Goal: Understand site structure: Understand site structure

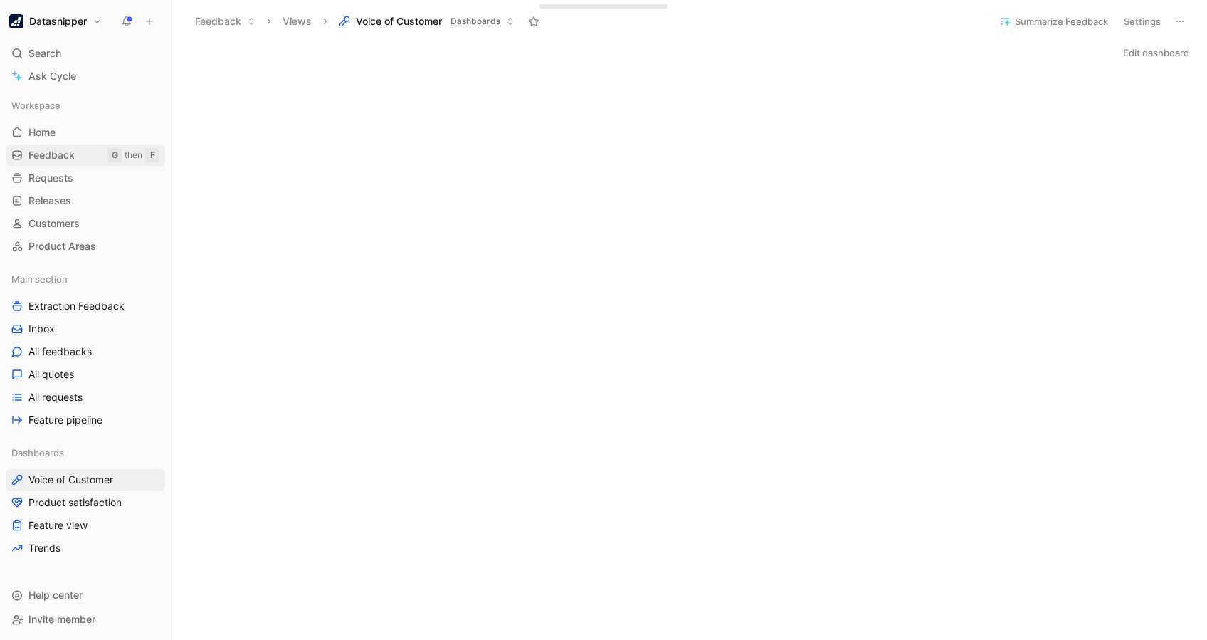
click at [52, 151] on span "Feedback" at bounding box center [51, 155] width 46 height 14
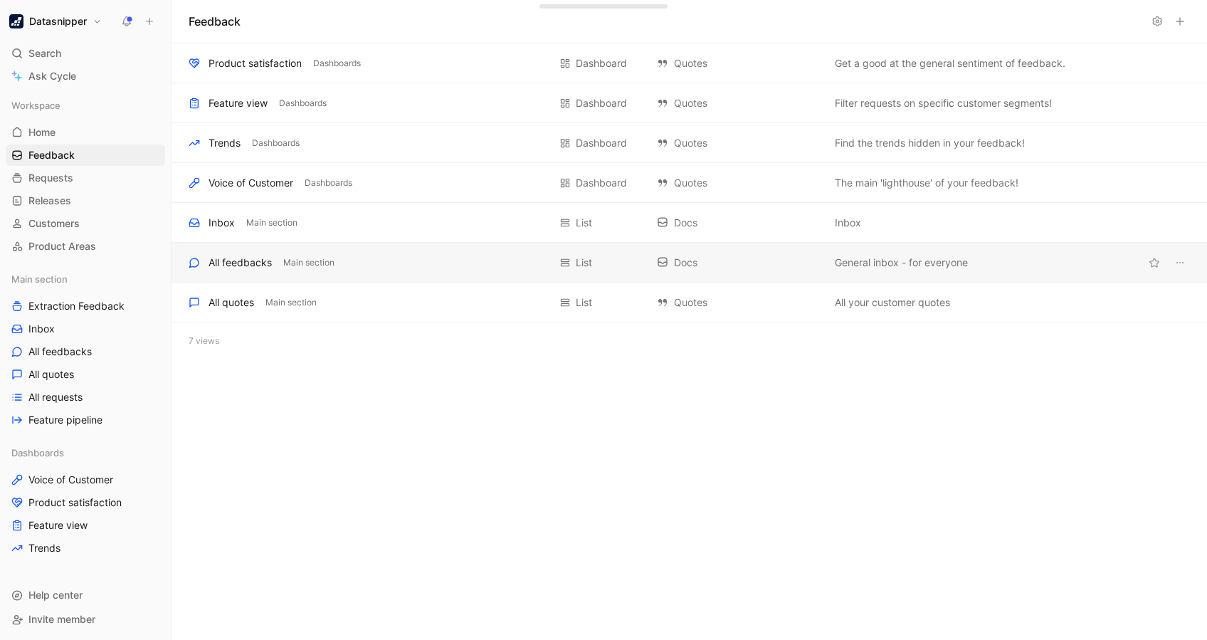
click at [250, 256] on div "All feedbacks" at bounding box center [239, 262] width 63 height 17
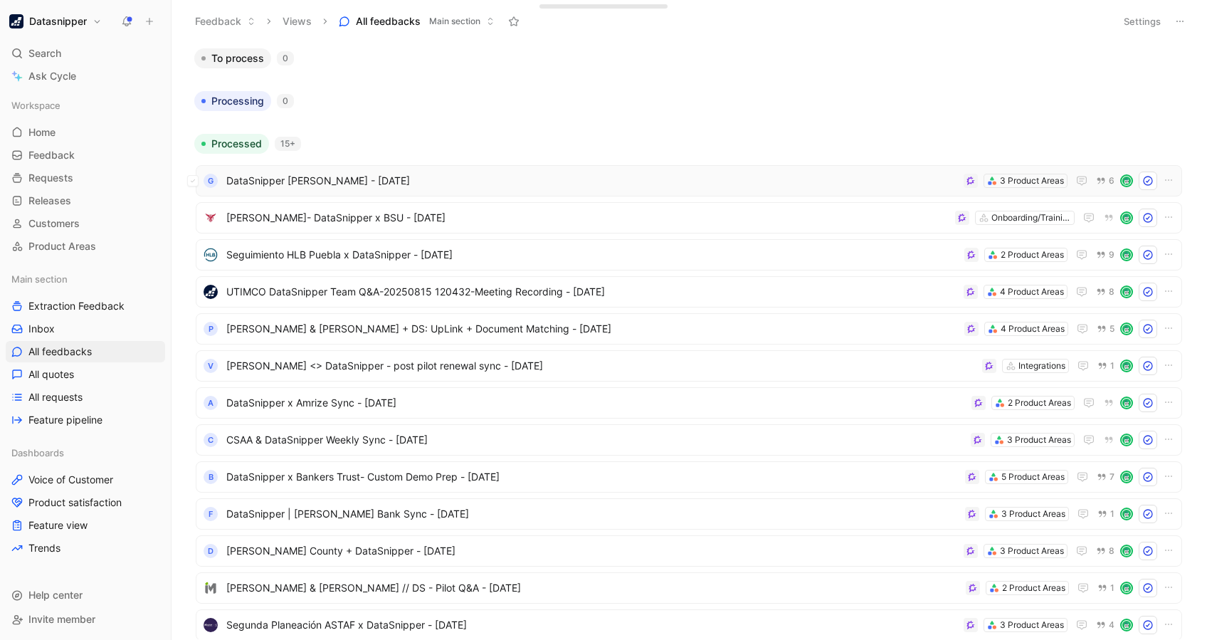
click at [665, 187] on span "DataSnipper [PERSON_NAME] - [DATE]" at bounding box center [591, 180] width 731 height 17
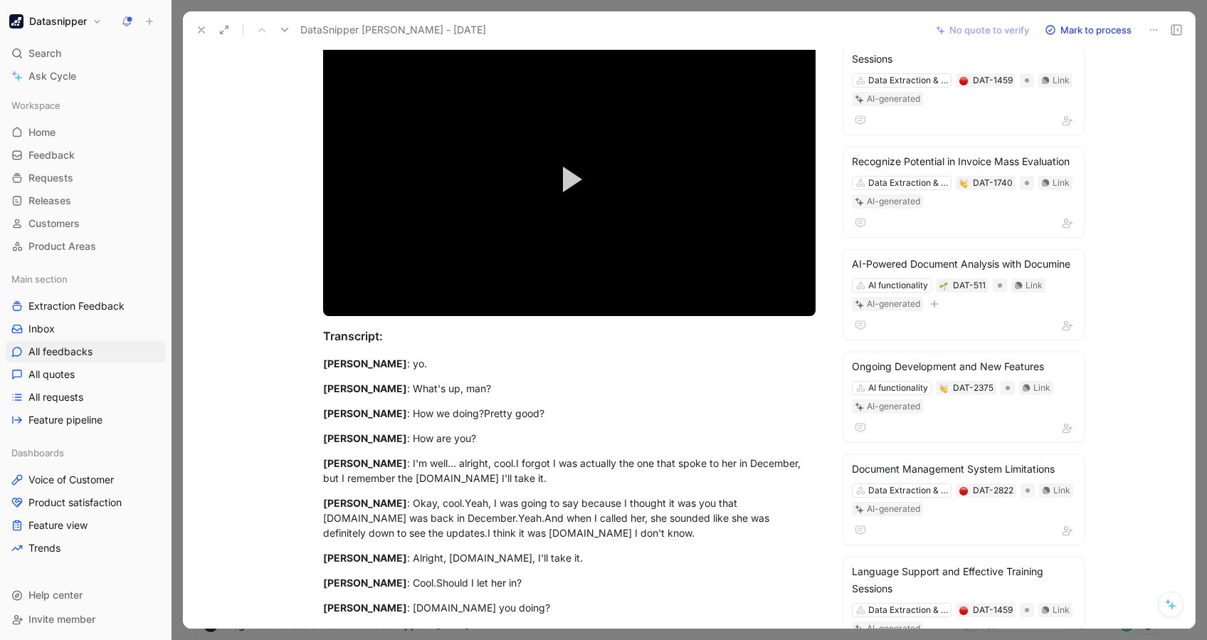
scroll to position [75, 0]
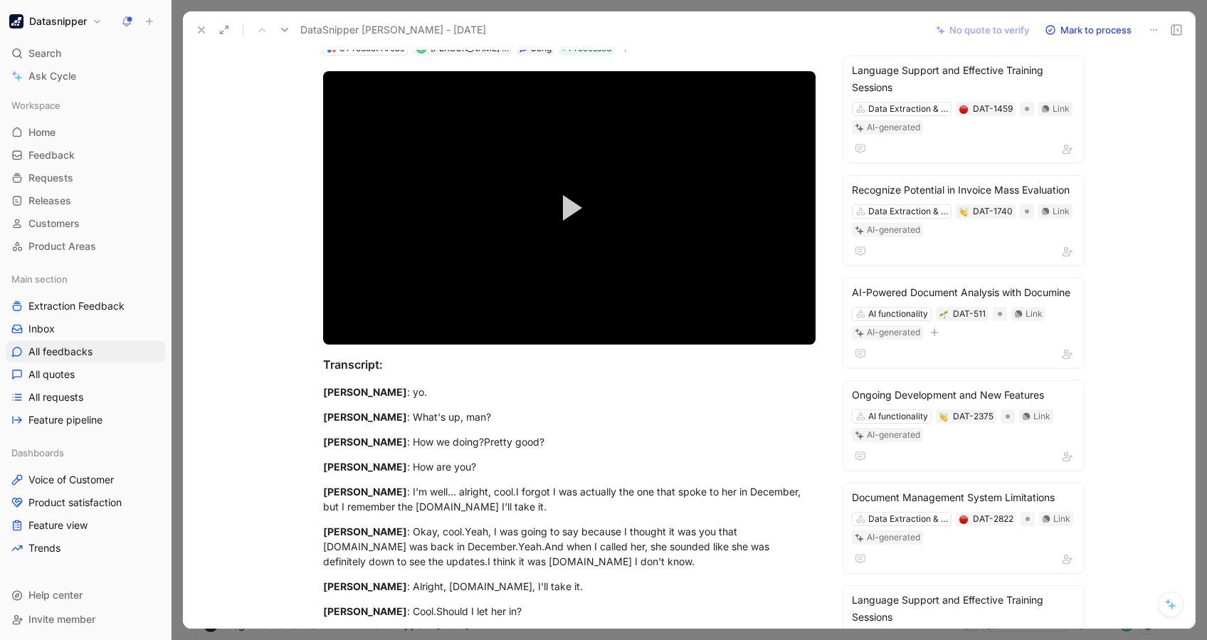
click at [202, 23] on button at bounding box center [201, 30] width 20 height 20
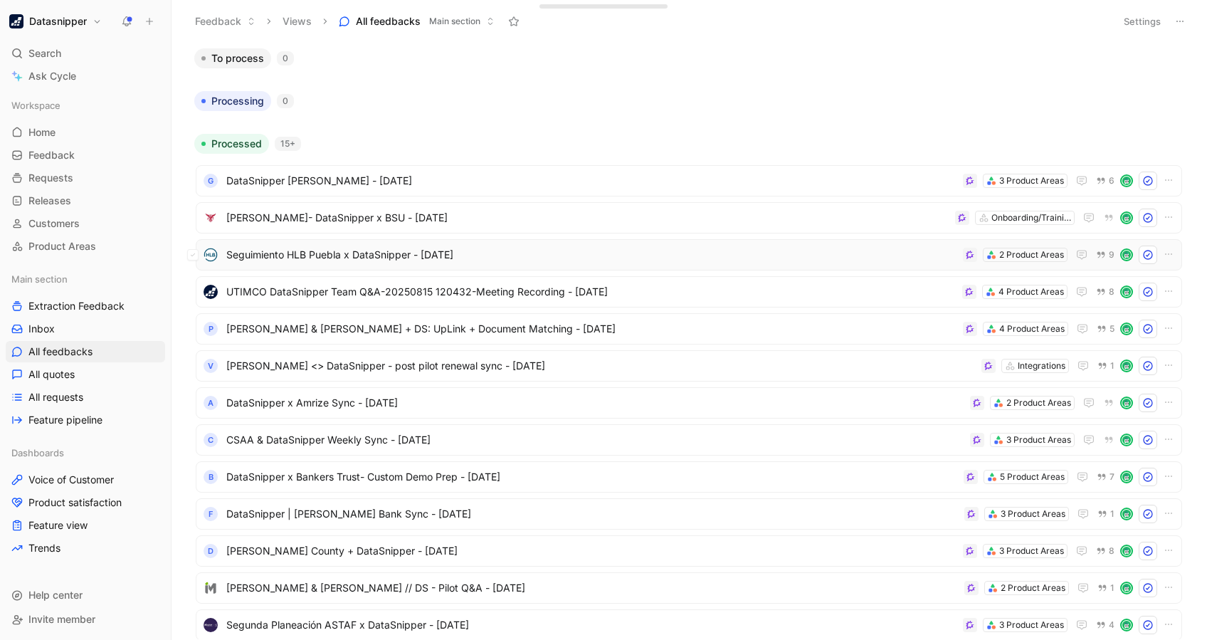
click at [694, 260] on span "Seguimiento HLB Puebla x DataSnipper - [DATE]" at bounding box center [591, 254] width 731 height 17
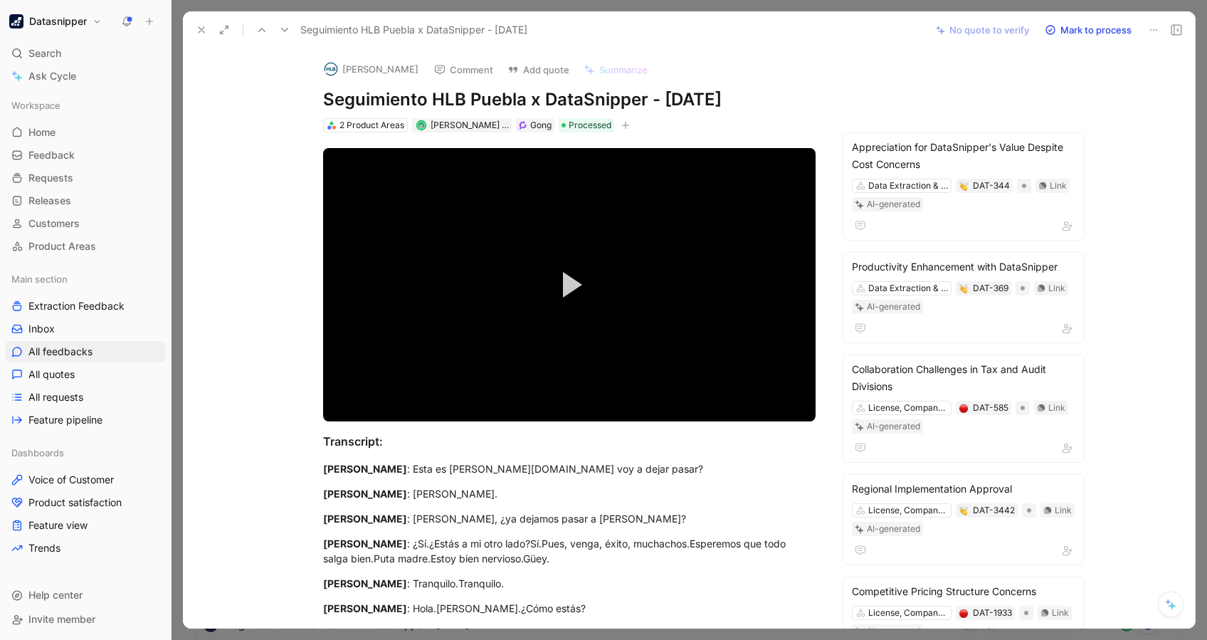
click at [194, 28] on button at bounding box center [201, 30] width 20 height 20
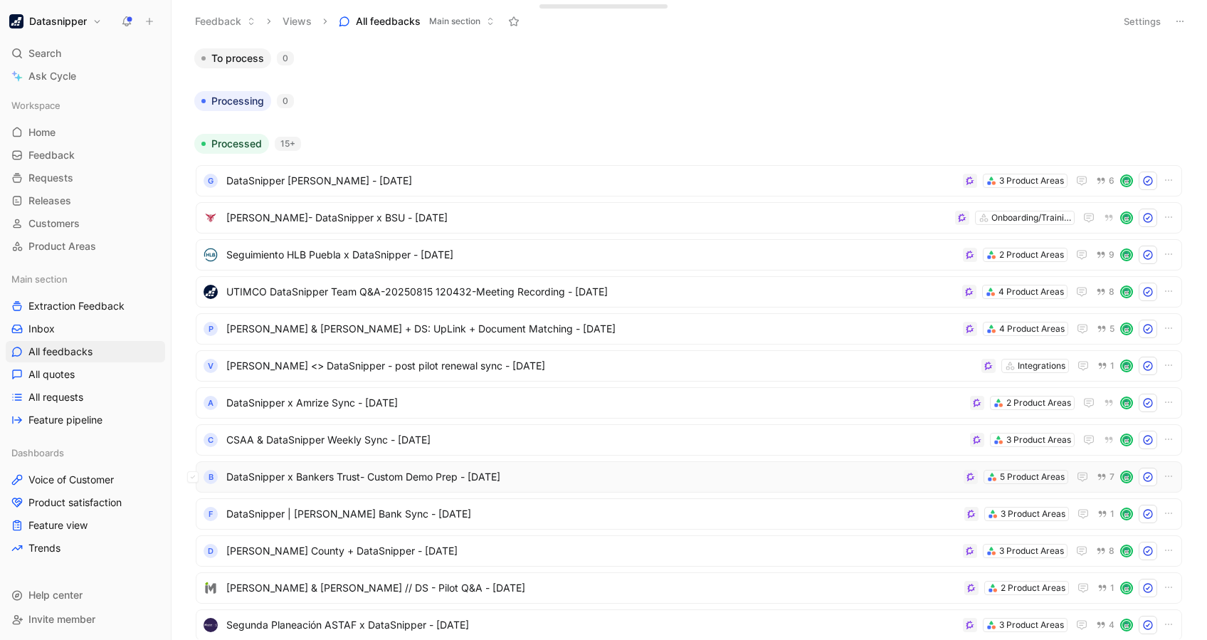
click at [777, 472] on span "DataSnipper x Bankers Trust- Custom Demo Prep - [DATE]" at bounding box center [591, 476] width 731 height 17
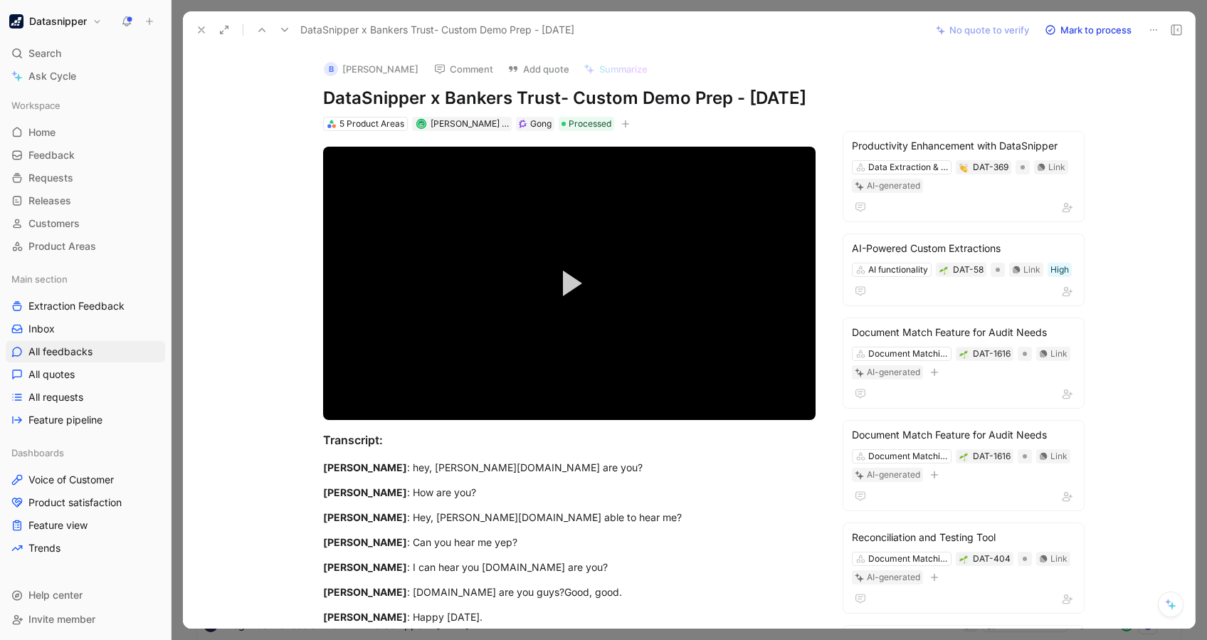
click at [199, 18] on div "DataSnipper x Bankers Trust- Custom Demo Prep - [DATE]" at bounding box center [557, 29] width 734 height 23
click at [199, 31] on use at bounding box center [202, 30] width 6 height 6
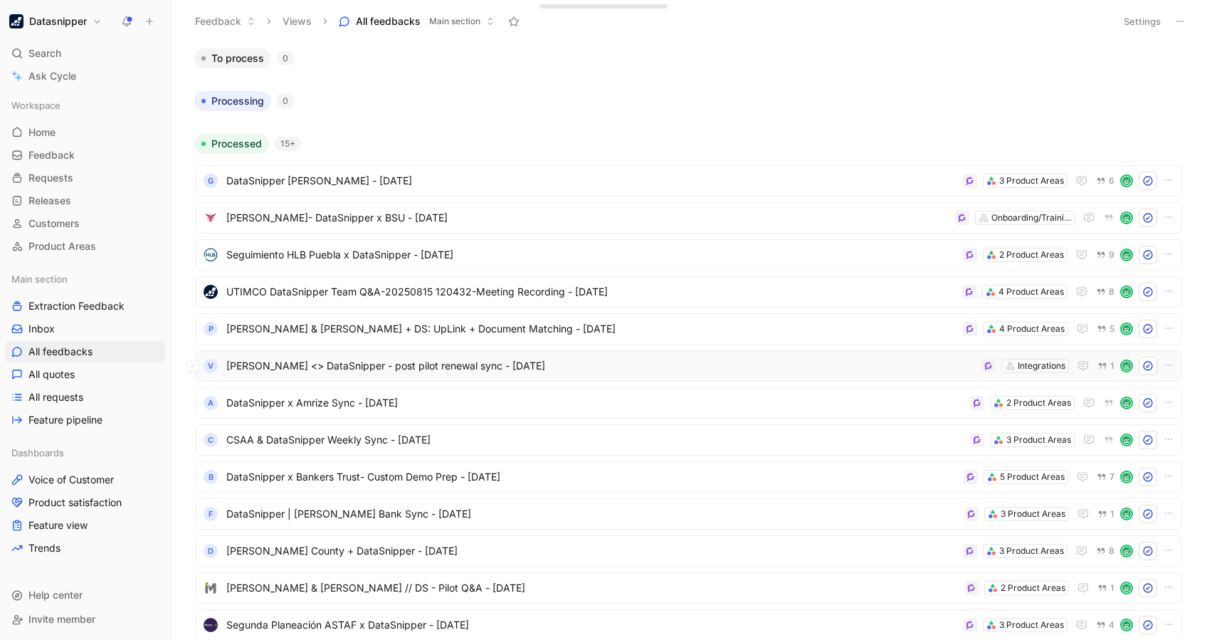
click at [628, 361] on span "[PERSON_NAME] <> DataSnipper - post pilot renewal sync - [DATE]" at bounding box center [600, 365] width 749 height 17
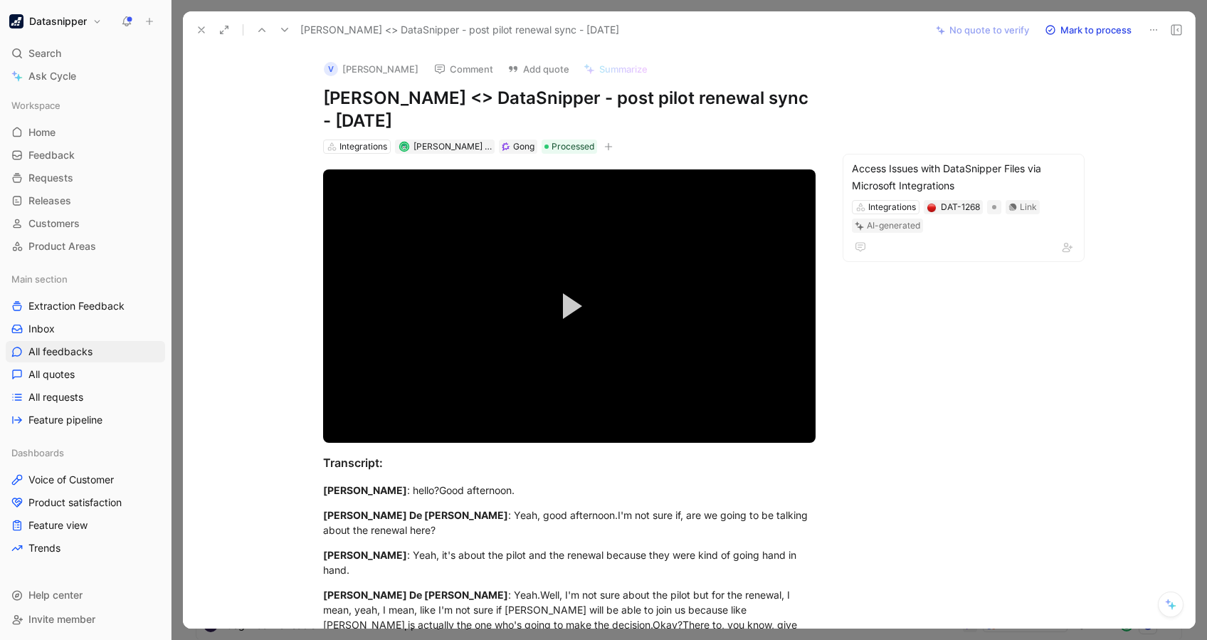
click at [198, 29] on icon at bounding box center [201, 29] width 11 height 11
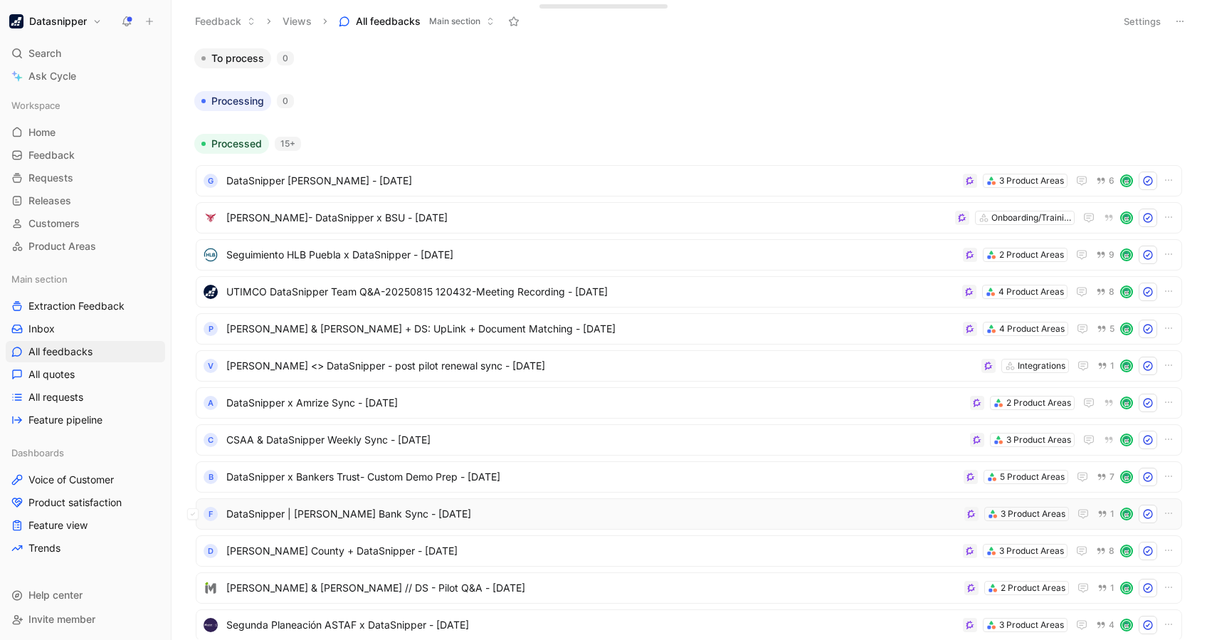
scroll to position [220, 0]
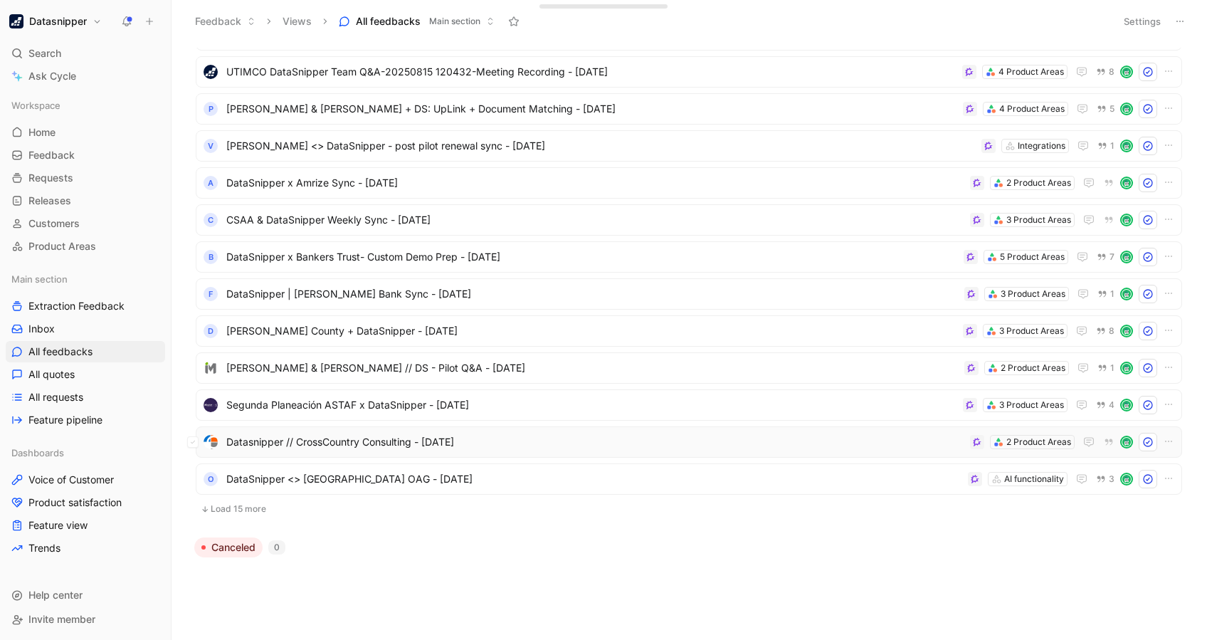
click at [483, 438] on span "Datasnipper // CrossCountry Consulting - [DATE]" at bounding box center [595, 441] width 738 height 17
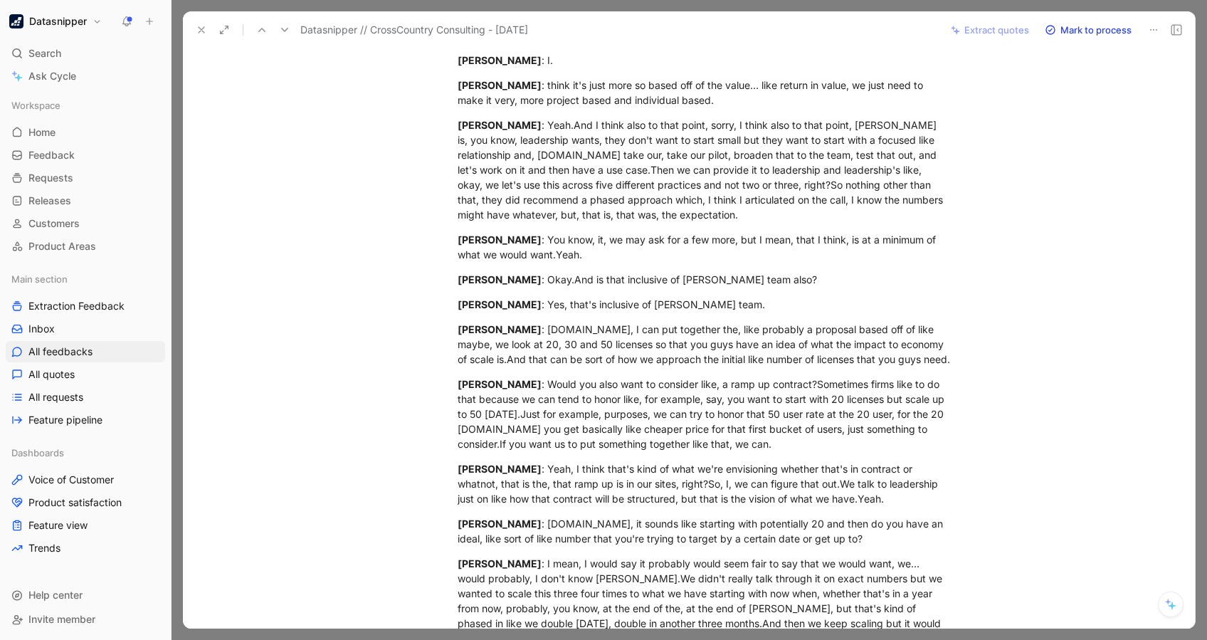
scroll to position [3622, 0]
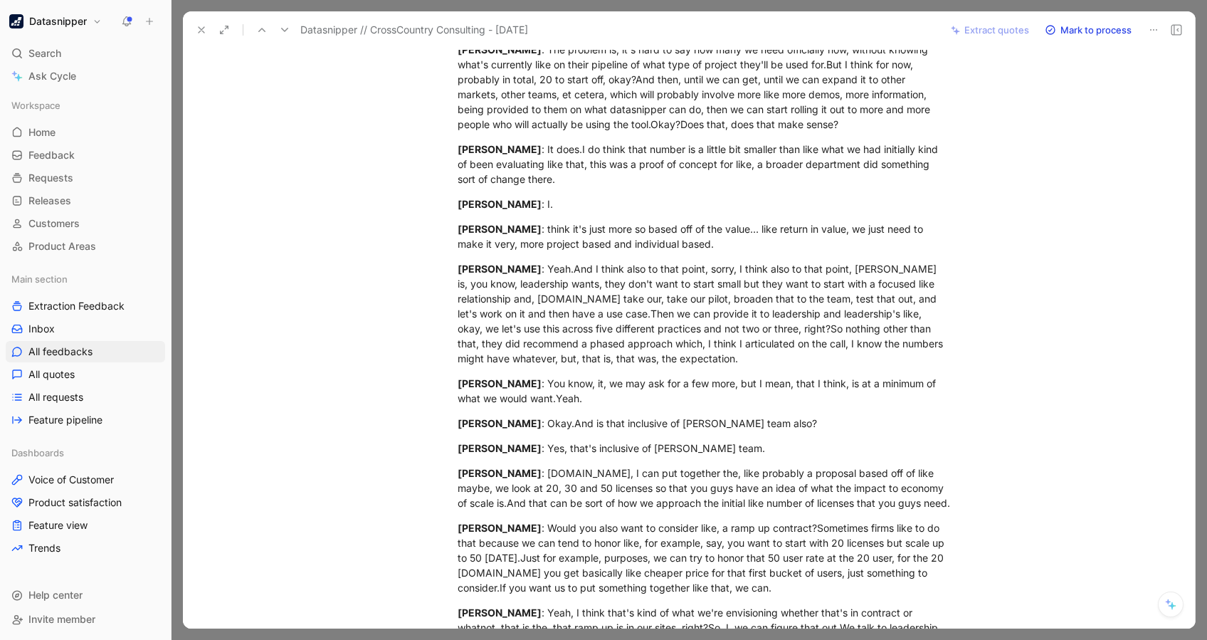
click at [196, 34] on icon at bounding box center [201, 29] width 11 height 11
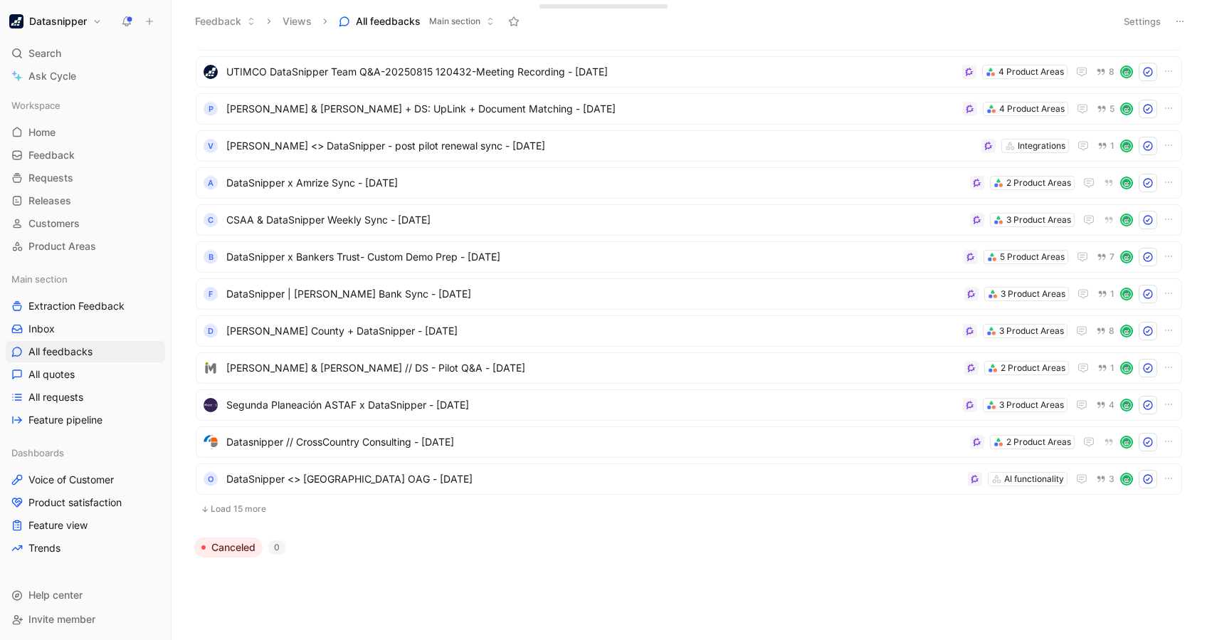
click at [235, 507] on button "Load 15 more" at bounding box center [689, 508] width 986 height 17
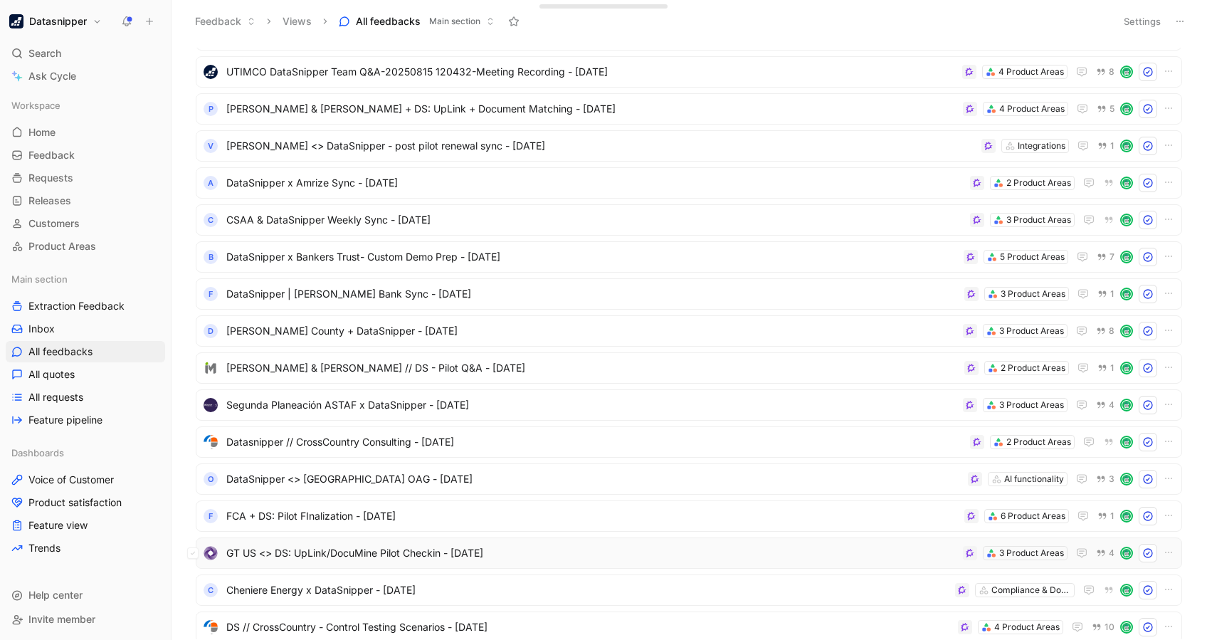
click at [561, 546] on span "GT US <> DS: UpLink/DocuMine Pilot Checkin - [DATE]" at bounding box center [591, 552] width 731 height 17
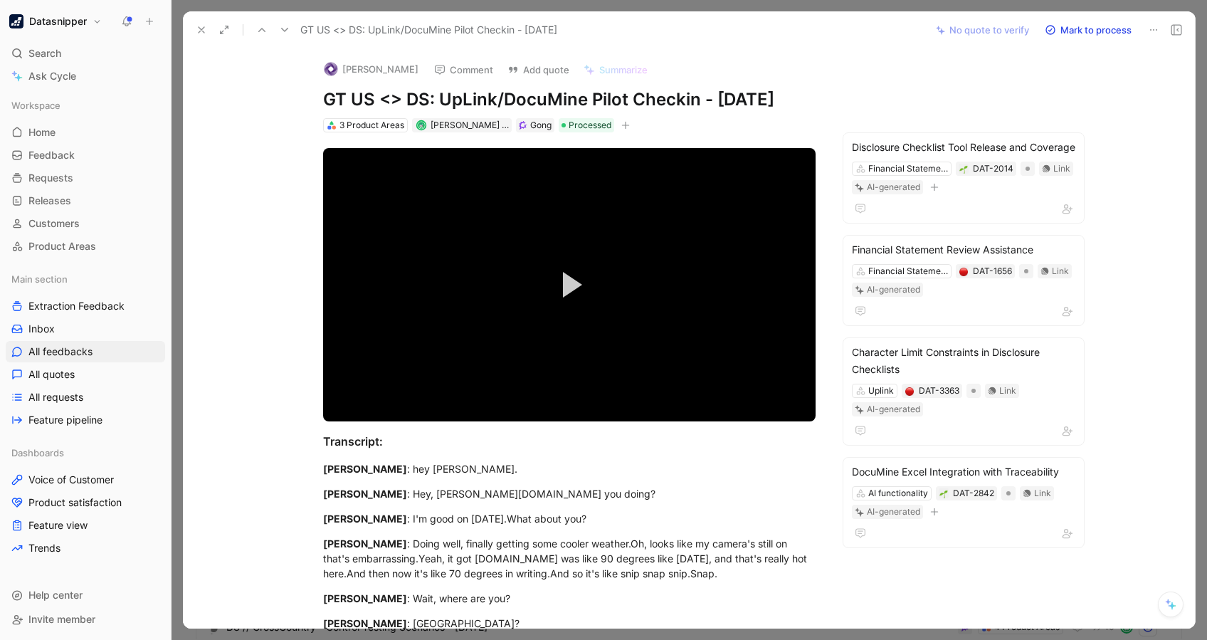
click at [200, 26] on icon at bounding box center [201, 29] width 11 height 11
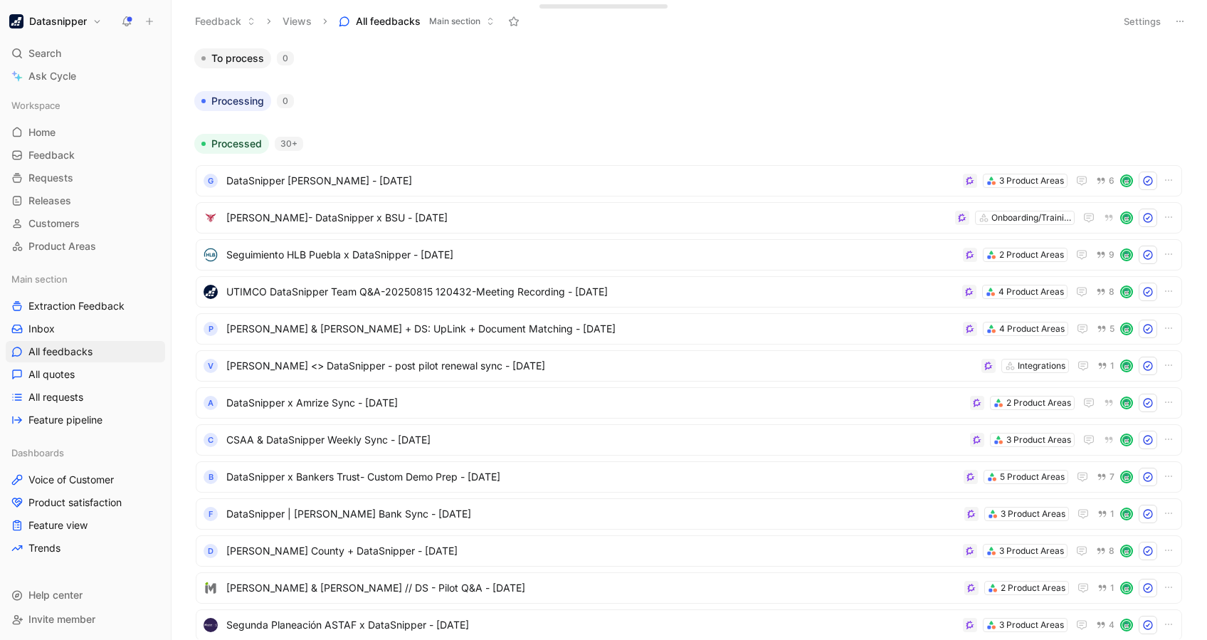
click at [77, 20] on h1 "Datasnipper" at bounding box center [58, 21] width 58 height 13
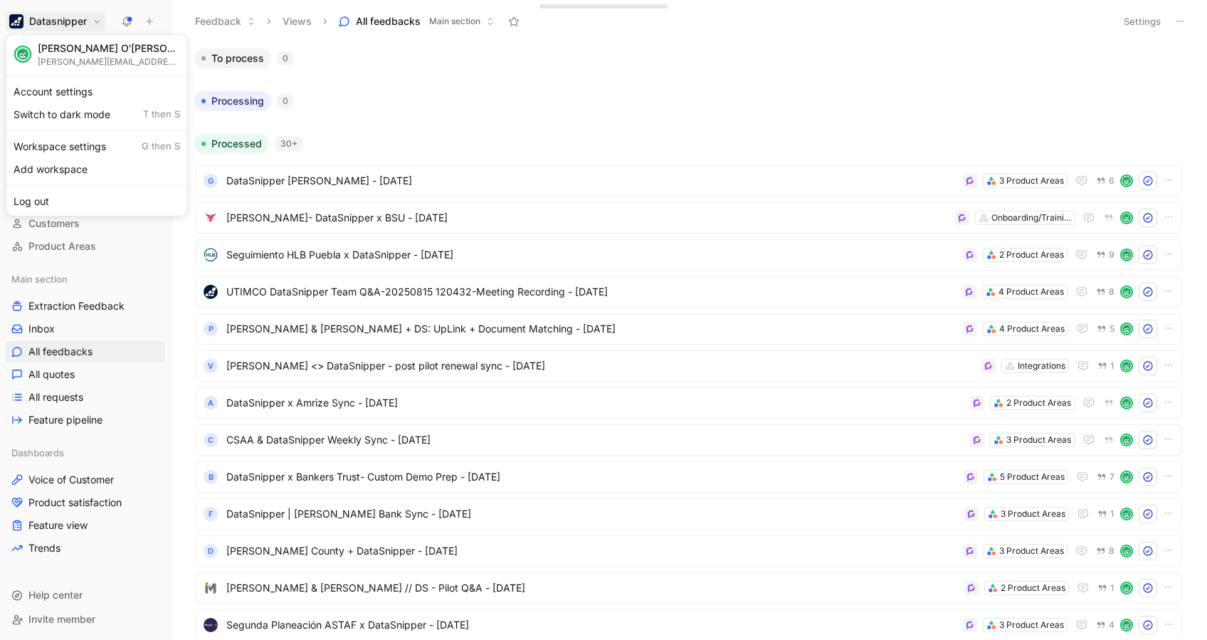
click at [62, 48] on div "[PERSON_NAME] O'[PERSON_NAME]" at bounding box center [109, 48] width 142 height 13
click at [61, 140] on div "Workspace settings G then S" at bounding box center [96, 146] width 175 height 23
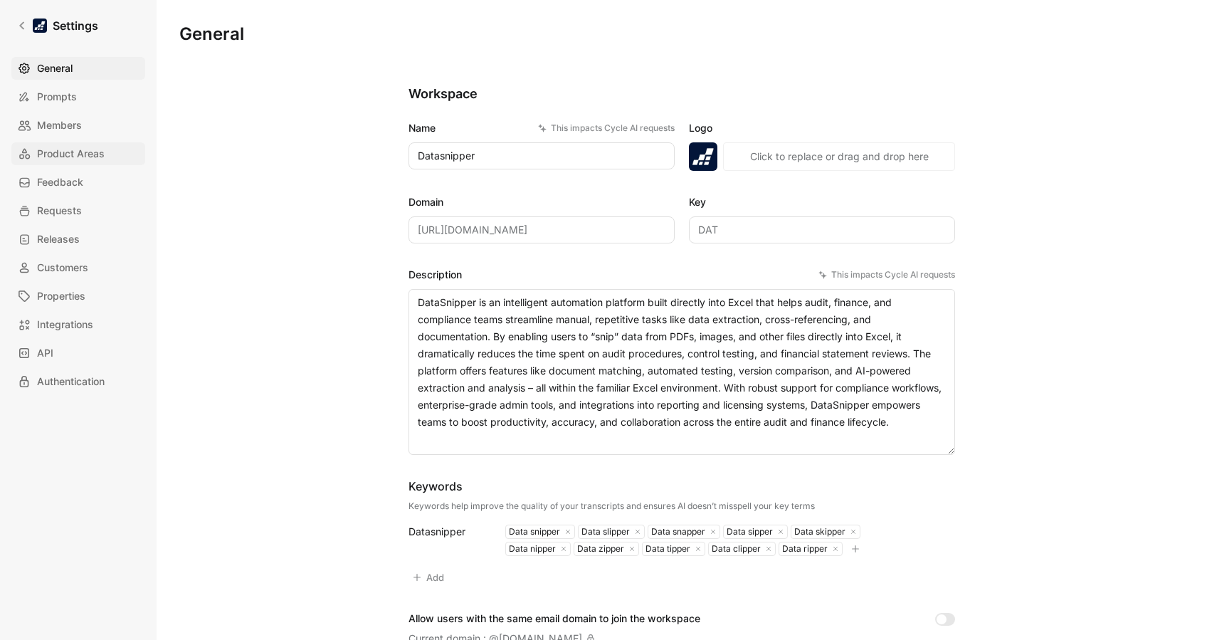
click at [72, 154] on span "Product Areas" at bounding box center [71, 153] width 68 height 17
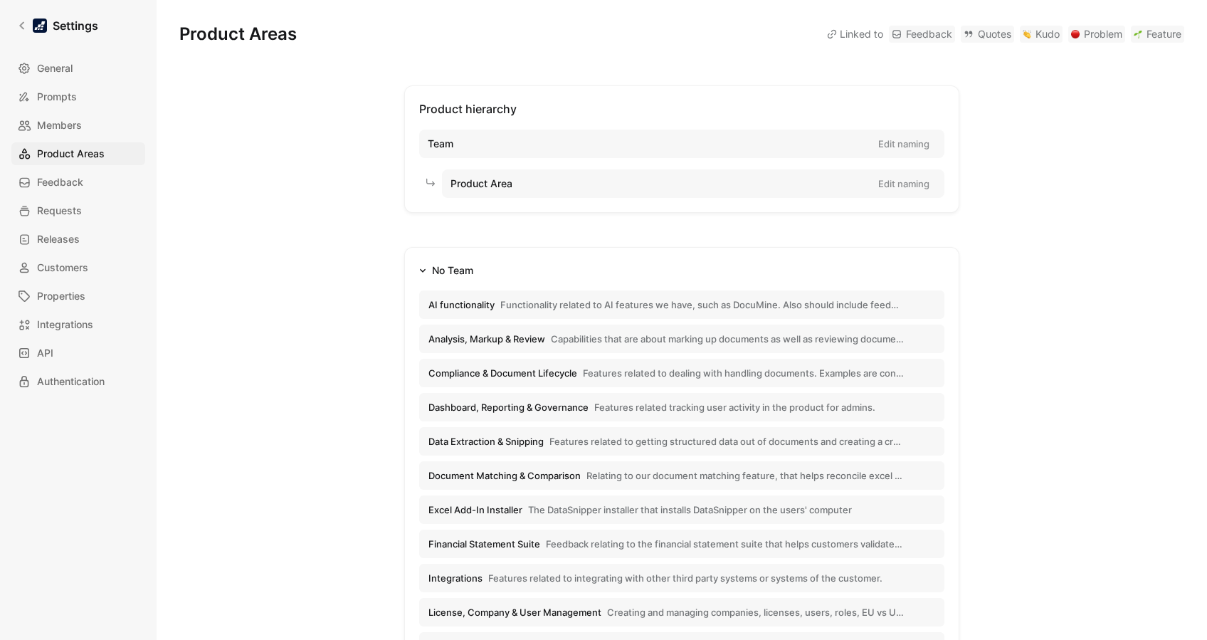
click at [637, 303] on span "Functionality related to AI features we have, such as DocuMine. Also should inc…" at bounding box center [701, 304] width 403 height 13
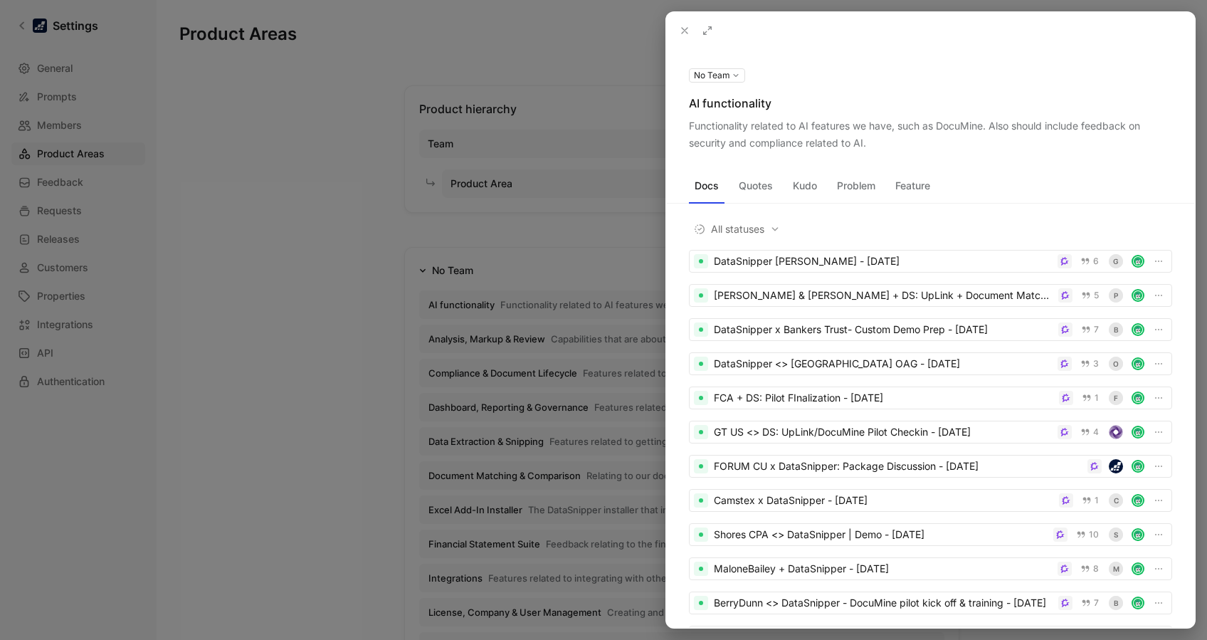
click at [679, 26] on icon at bounding box center [684, 30] width 11 height 11
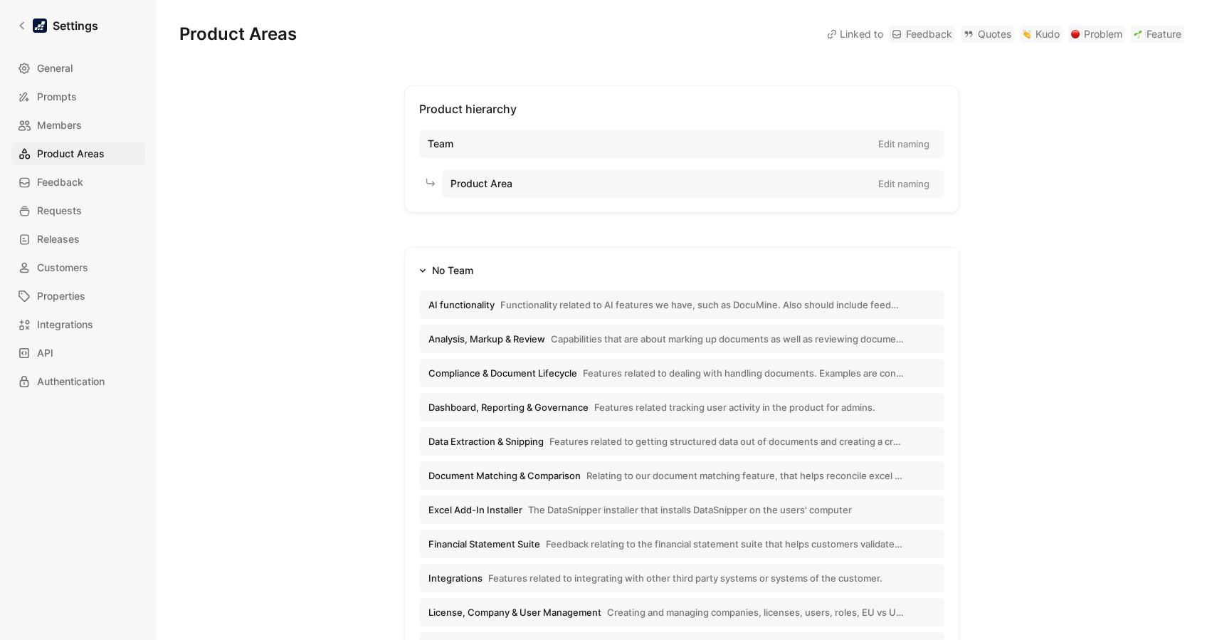
click at [504, 342] on span "Analysis, Markup & Review" at bounding box center [486, 338] width 117 height 13
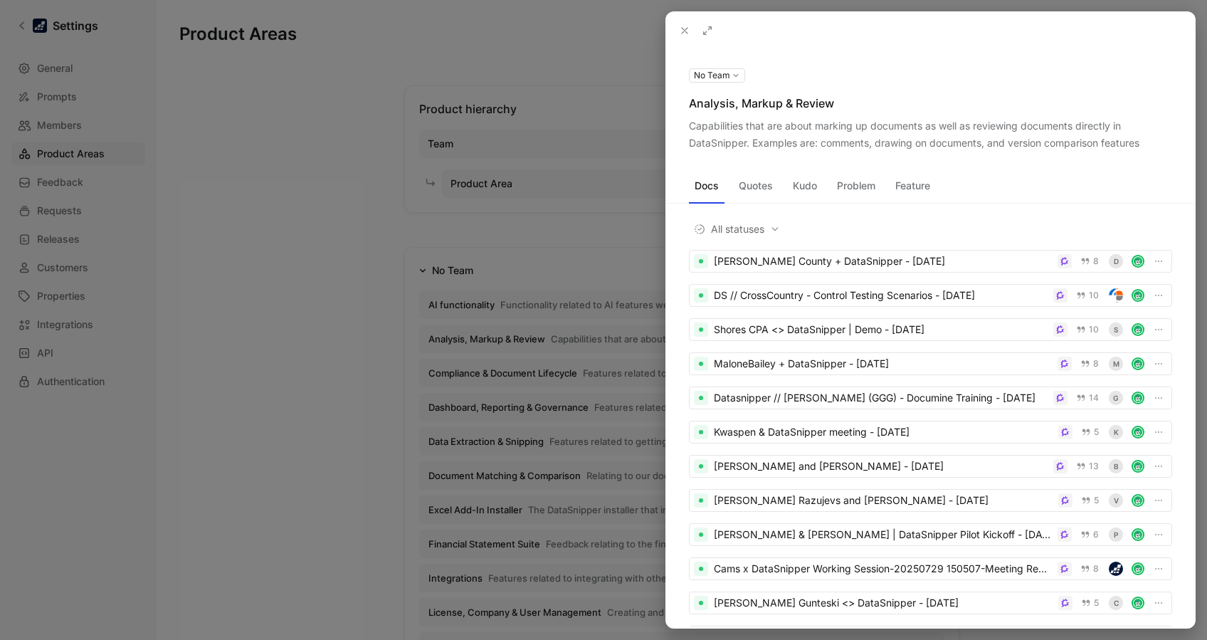
click at [322, 361] on div at bounding box center [603, 320] width 1207 height 640
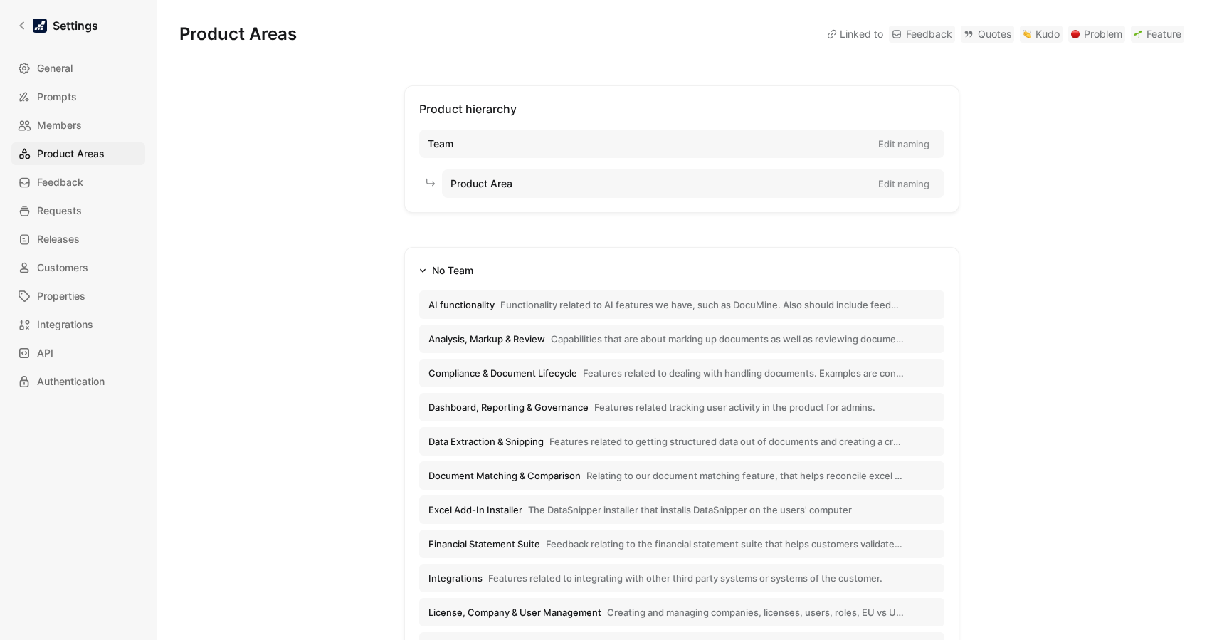
click at [497, 411] on span "Dashboard, Reporting & Governance" at bounding box center [508, 407] width 160 height 13
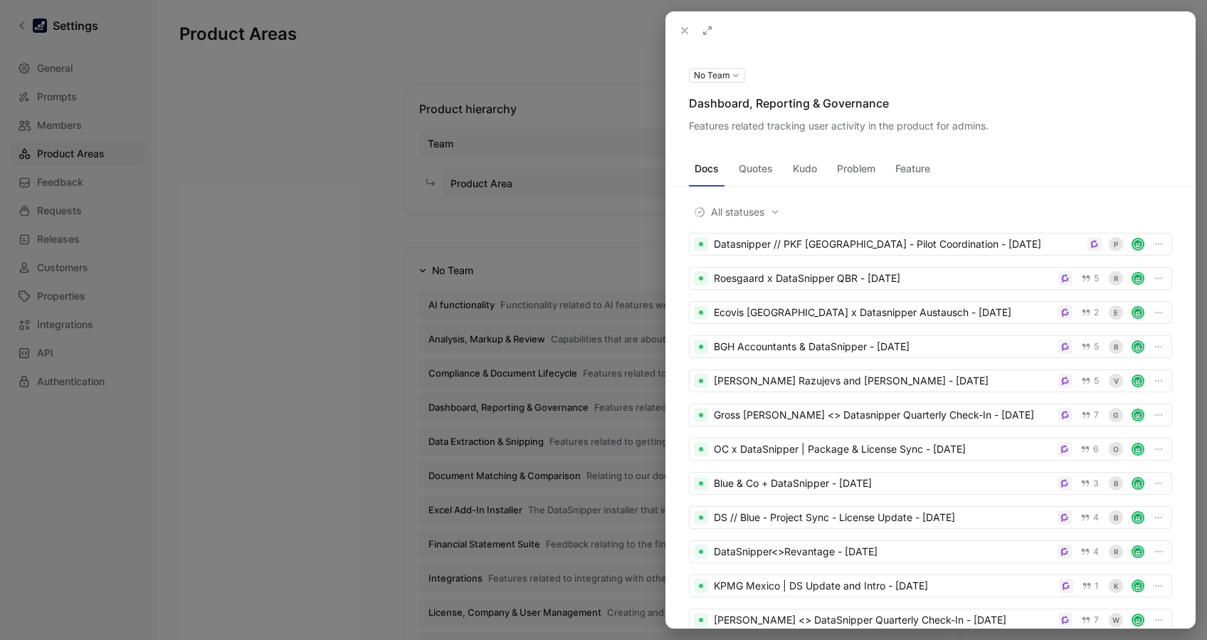
click at [683, 30] on icon at bounding box center [684, 30] width 11 height 11
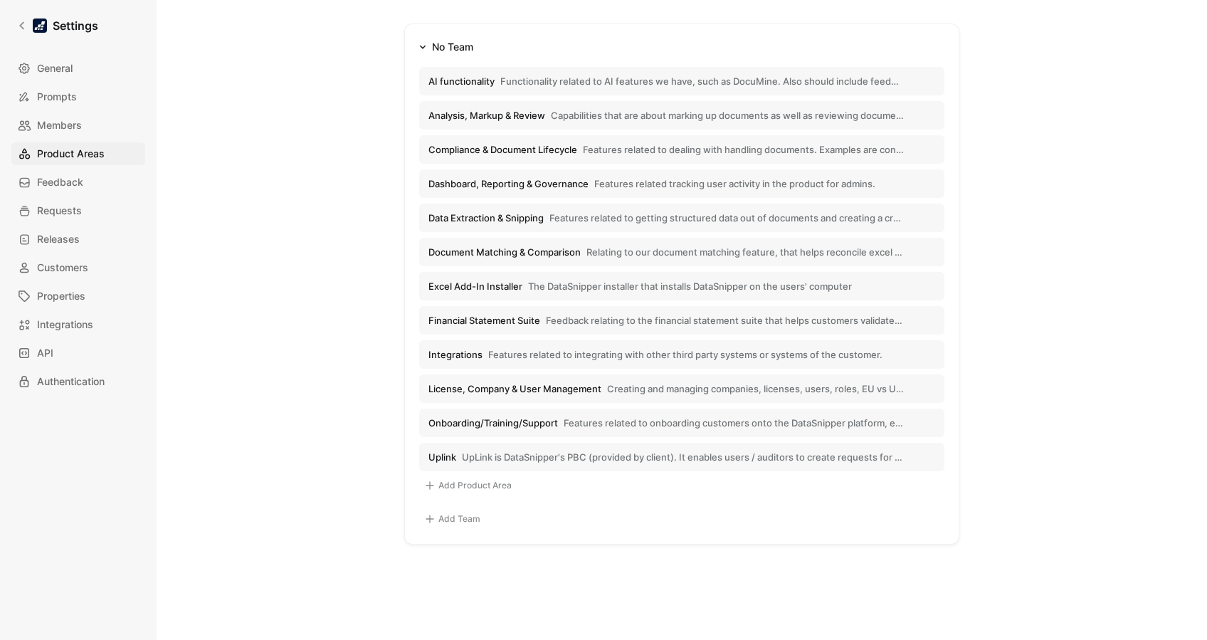
scroll to position [245, 0]
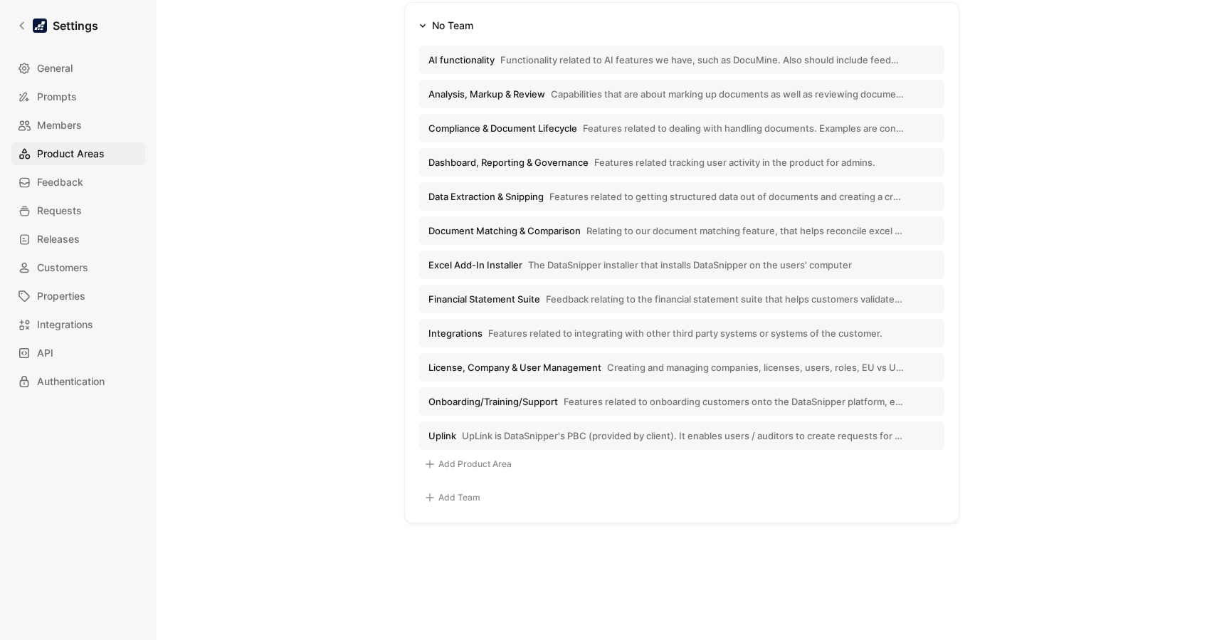
click at [536, 424] on button "Uplink UpLink is DataSnipper's PBC (provided by client). It enables users / aud…" at bounding box center [681, 435] width 525 height 28
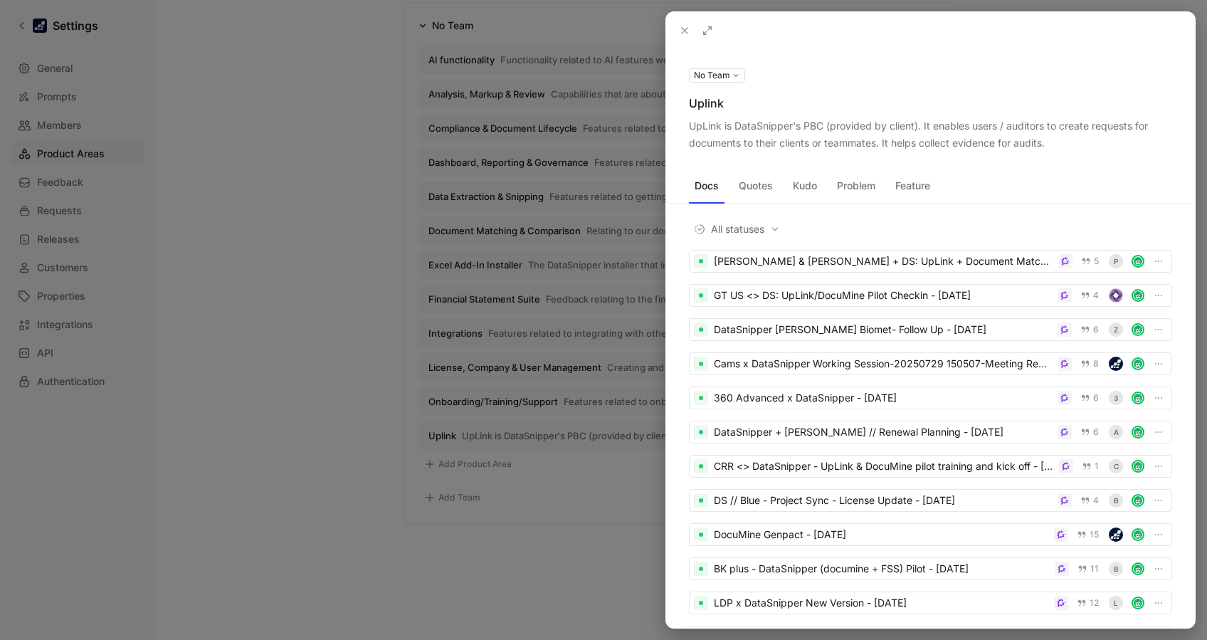
click at [682, 25] on icon at bounding box center [684, 30] width 11 height 11
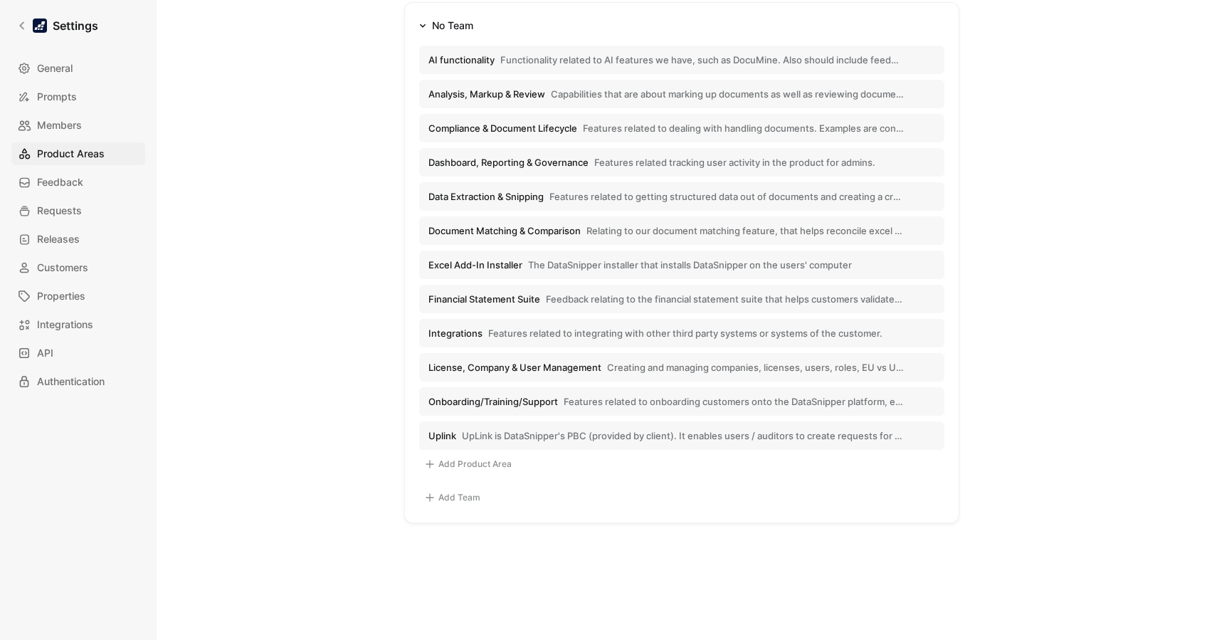
click at [598, 433] on span "UpLink is DataSnipper's PBC (provided by client). It enables users / auditors t…" at bounding box center [683, 435] width 442 height 13
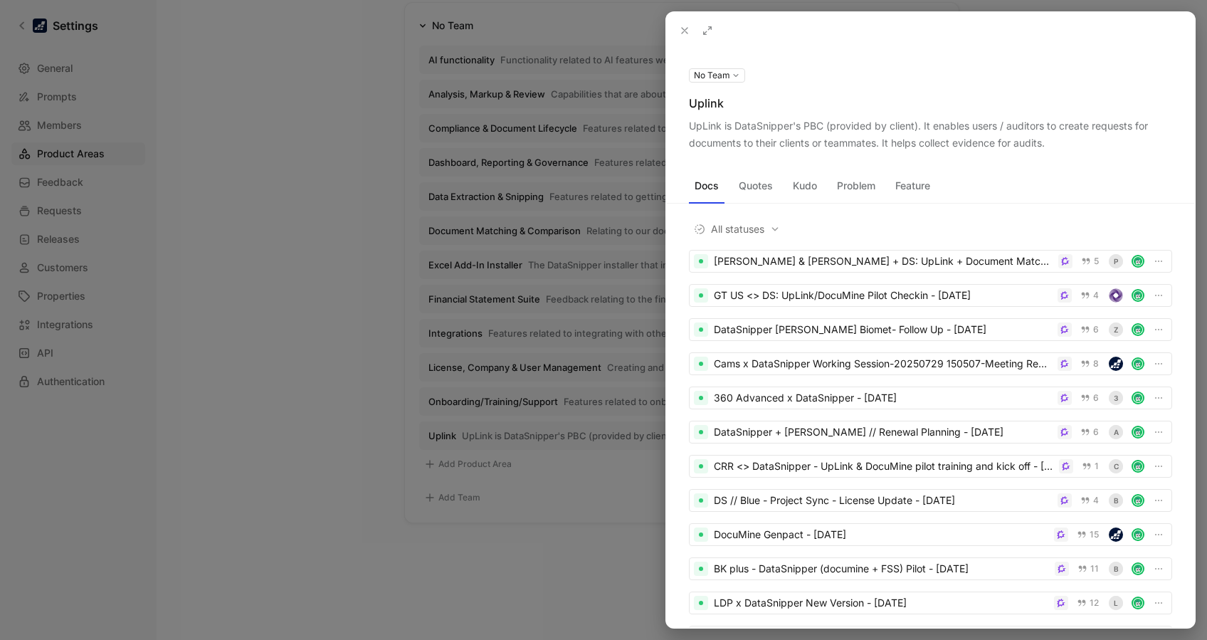
click at [305, 393] on div at bounding box center [603, 320] width 1207 height 640
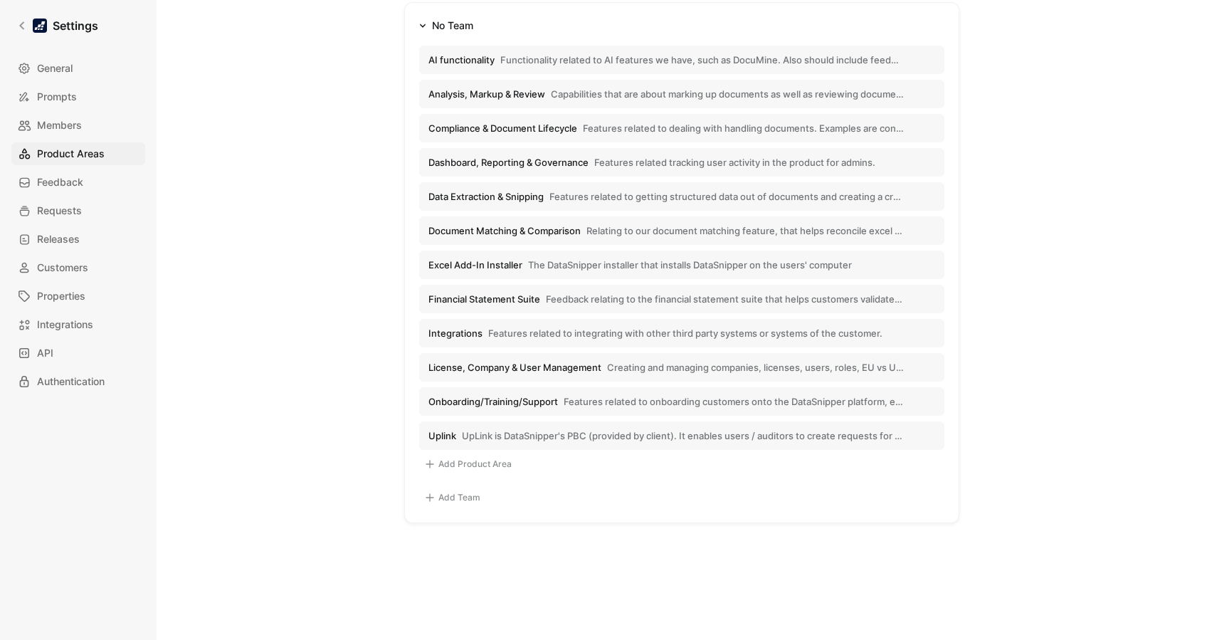
click at [612, 396] on span "Features related to onboarding customers onto the DataSnipper platform, ensurin…" at bounding box center [734, 401] width 340 height 13
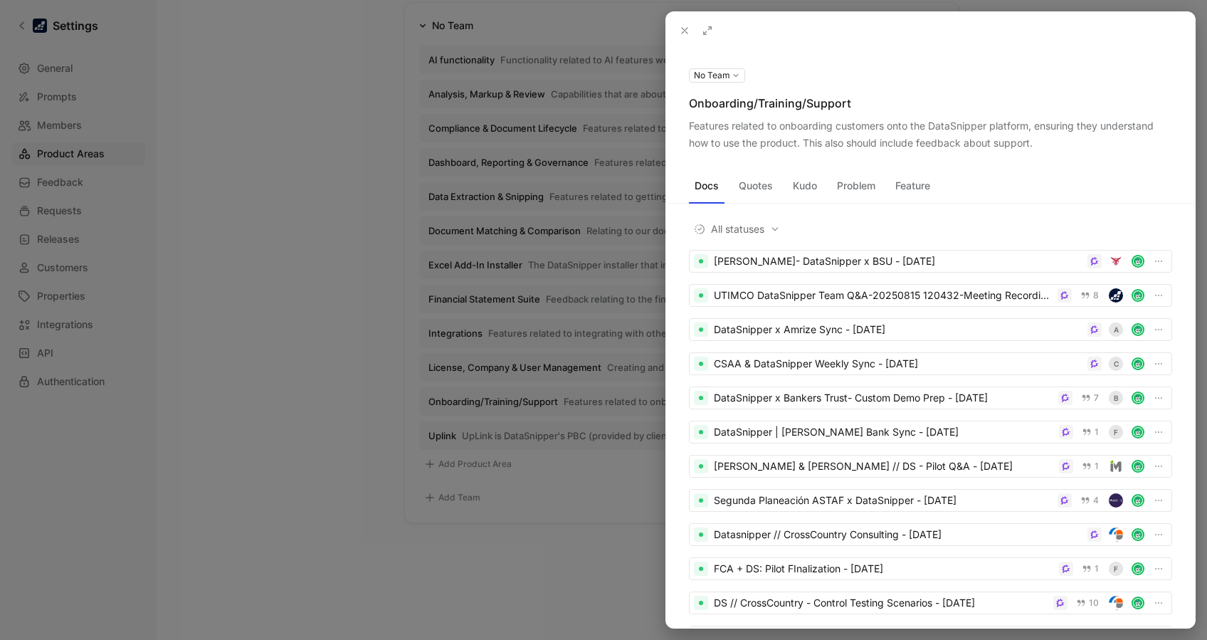
click at [312, 389] on div at bounding box center [603, 320] width 1207 height 640
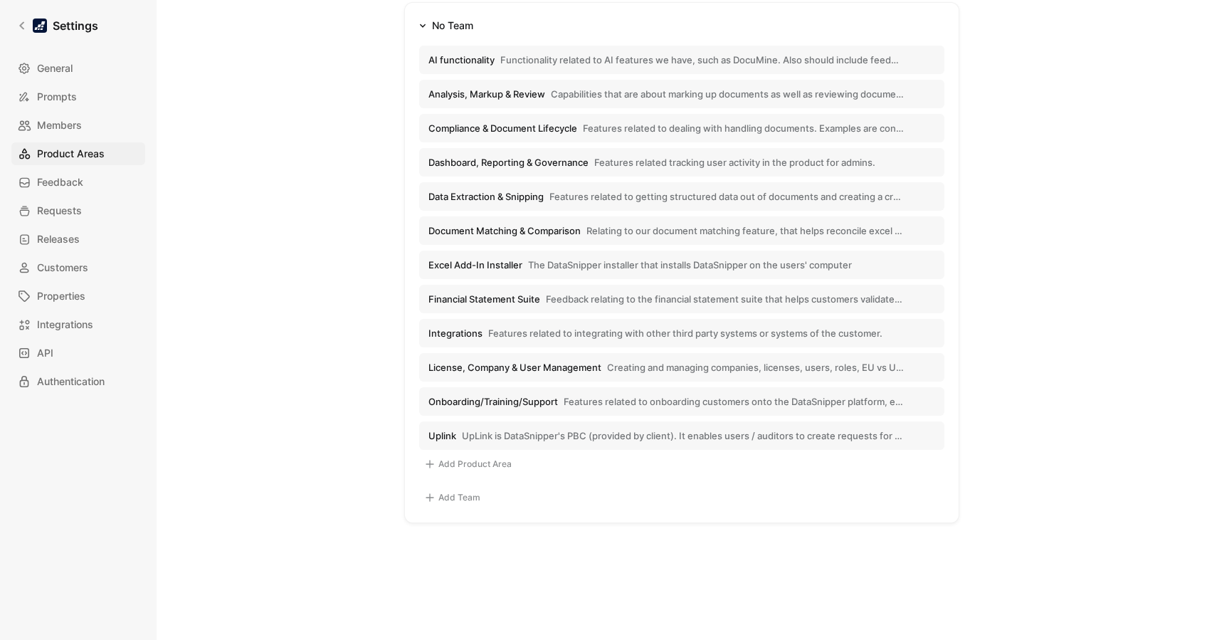
click at [657, 364] on span "Creating and managing companies, licenses, users, roles, EU vs US tenancy, SSO/…" at bounding box center [755, 367] width 297 height 13
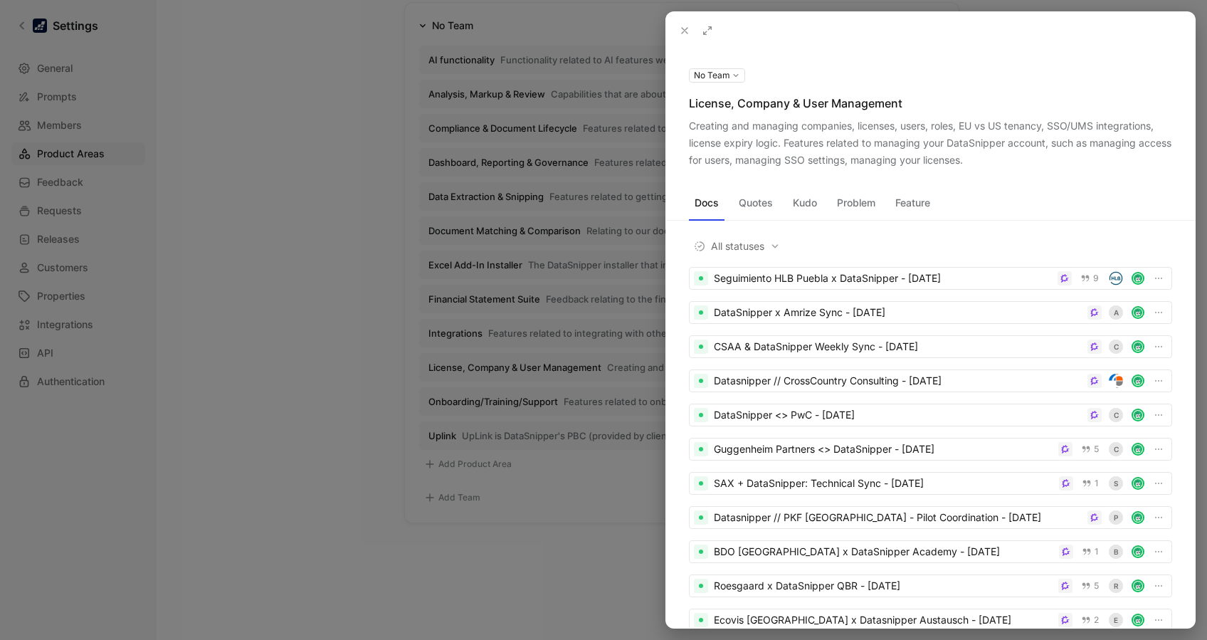
click at [329, 319] on div at bounding box center [603, 320] width 1207 height 640
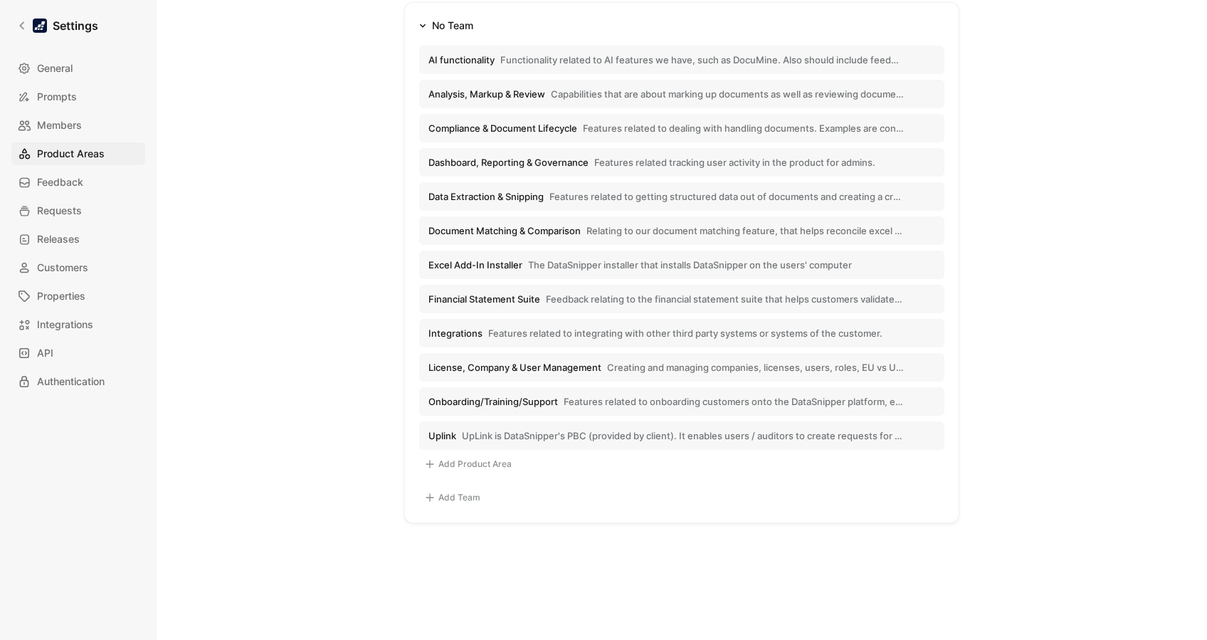
click at [603, 319] on button "Integrations Features related to integrating with other third party systems or …" at bounding box center [681, 333] width 525 height 28
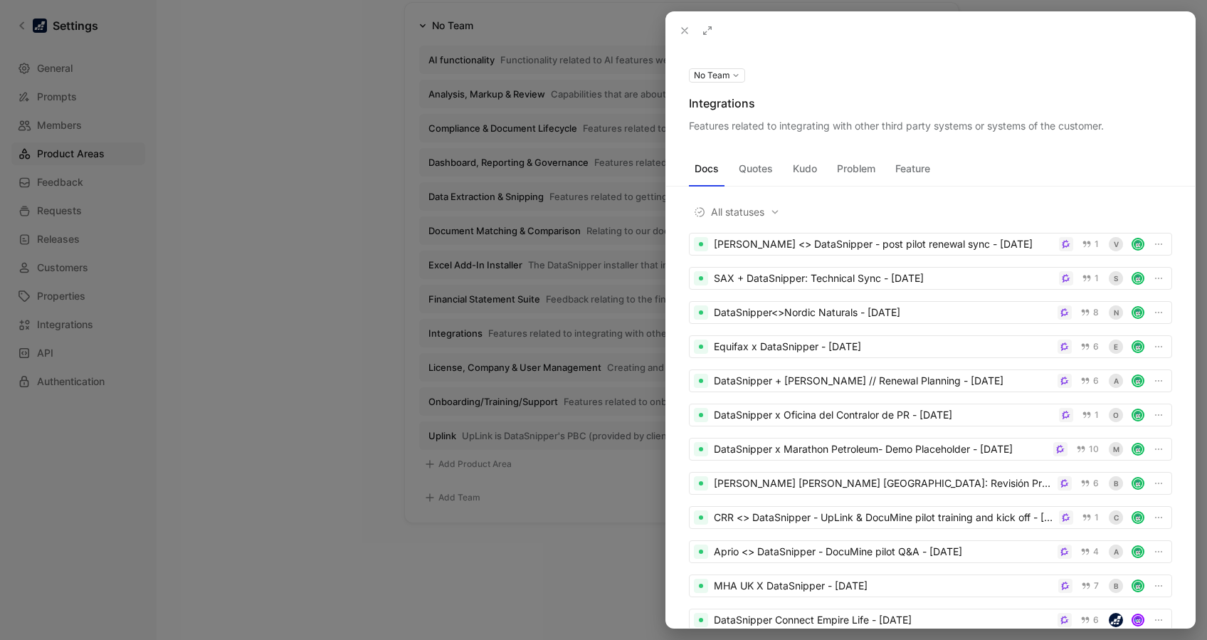
click at [257, 410] on div at bounding box center [603, 320] width 1207 height 640
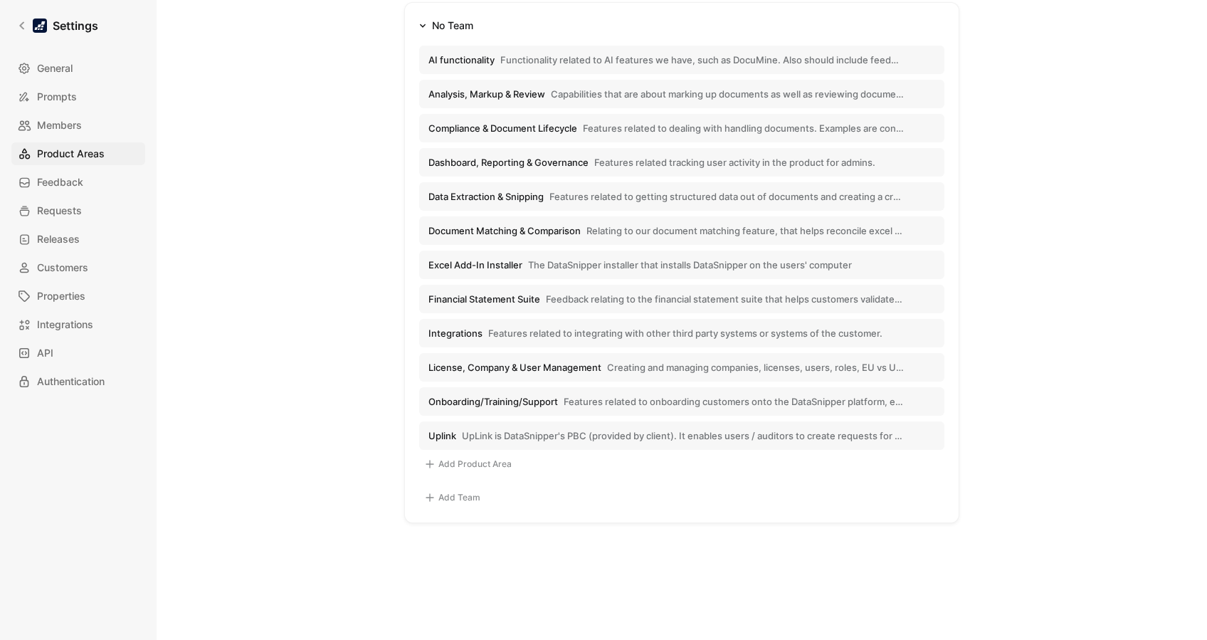
click at [667, 297] on span "Feedback relating to the financial statement suite that helps customers validat…" at bounding box center [725, 298] width 358 height 13
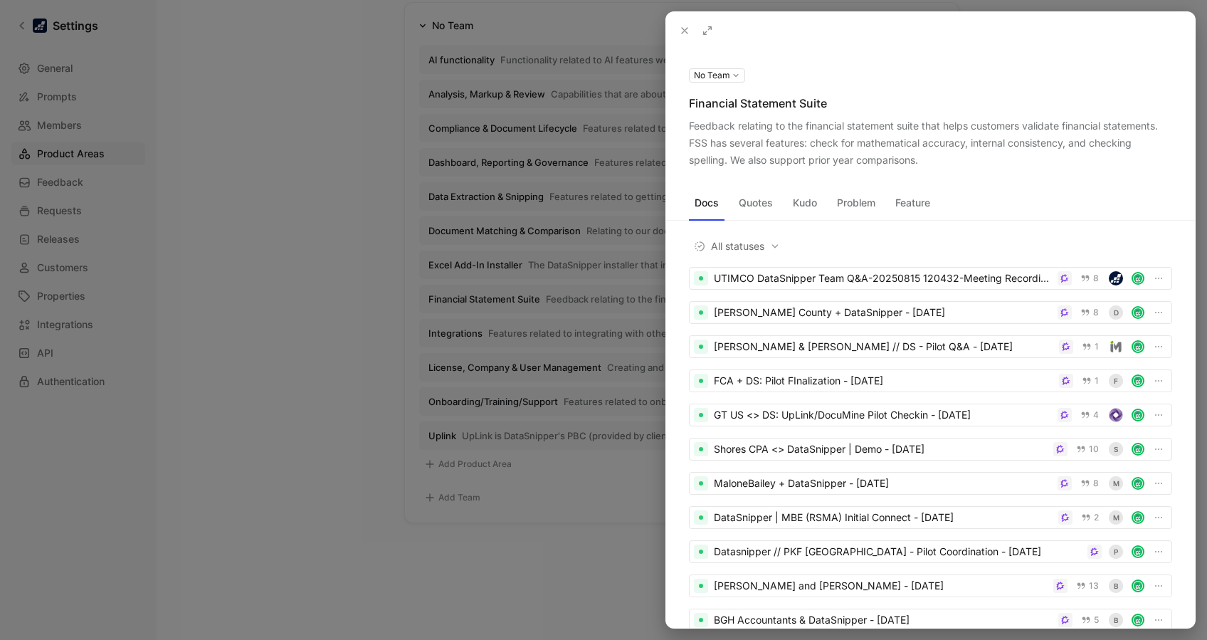
click at [336, 335] on div at bounding box center [603, 320] width 1207 height 640
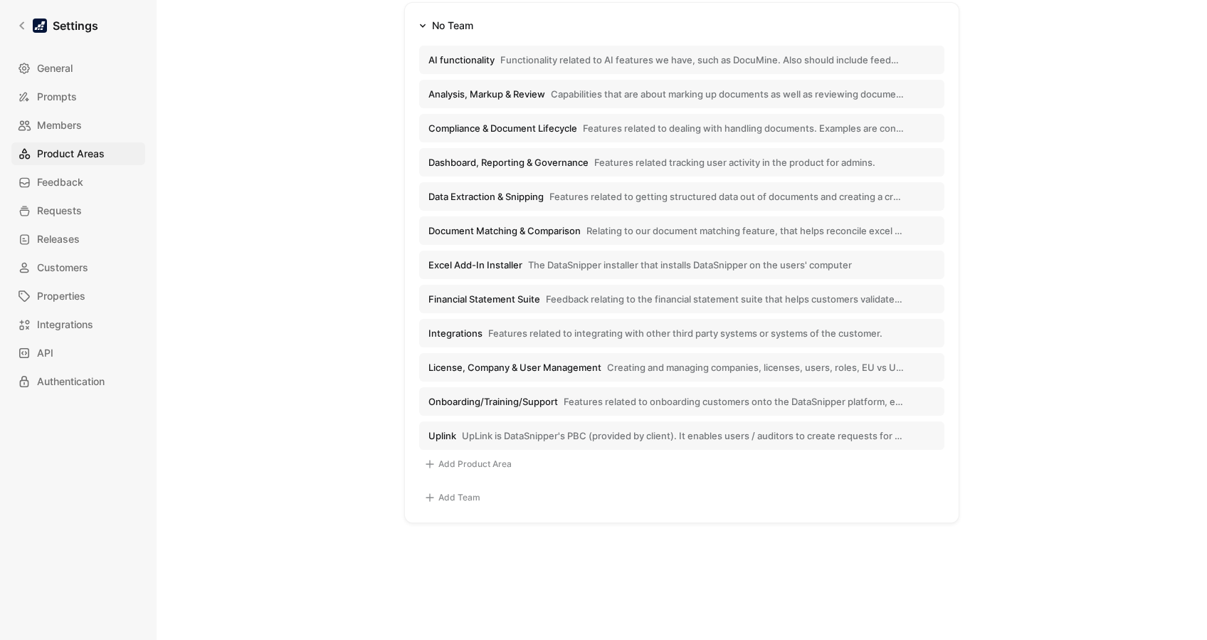
click at [555, 262] on span "The DataSnipper installer that installs DataSnipper on the users' computer" at bounding box center [690, 264] width 324 height 13
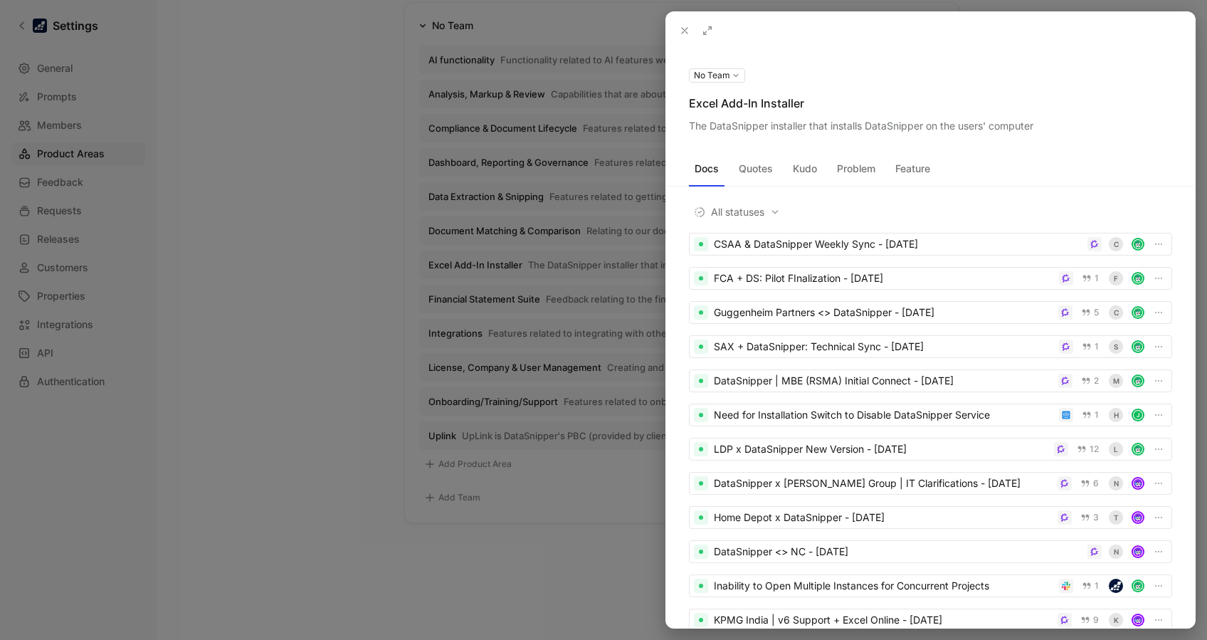
click at [754, 167] on button "Quotes" at bounding box center [756, 168] width 46 height 23
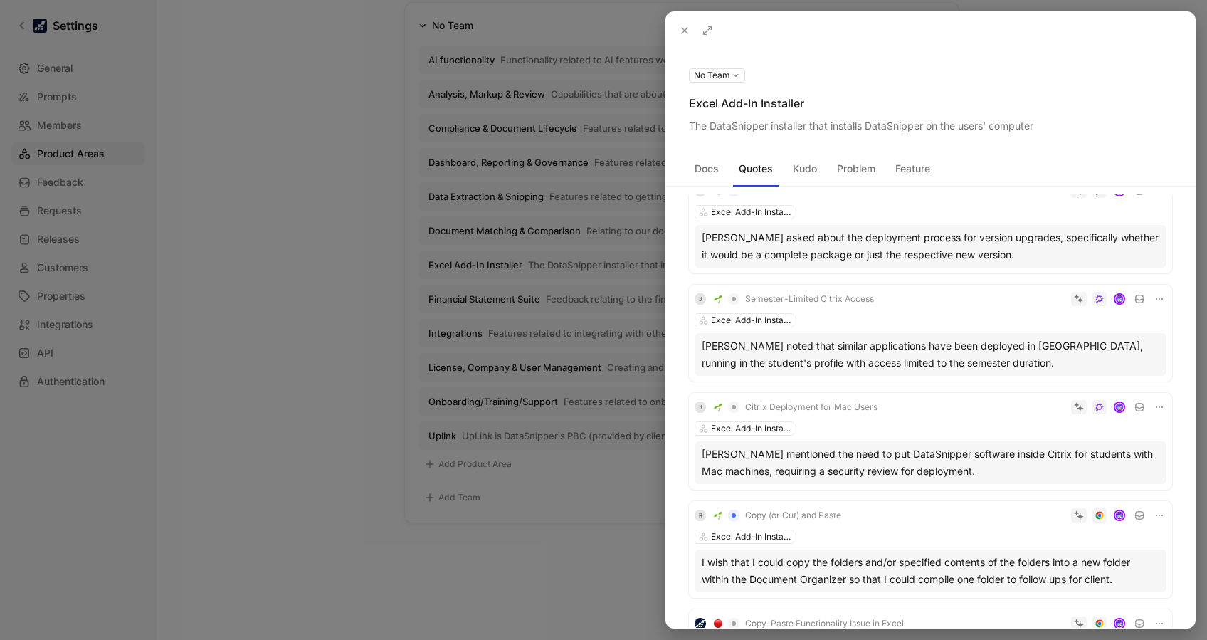
scroll to position [952, 0]
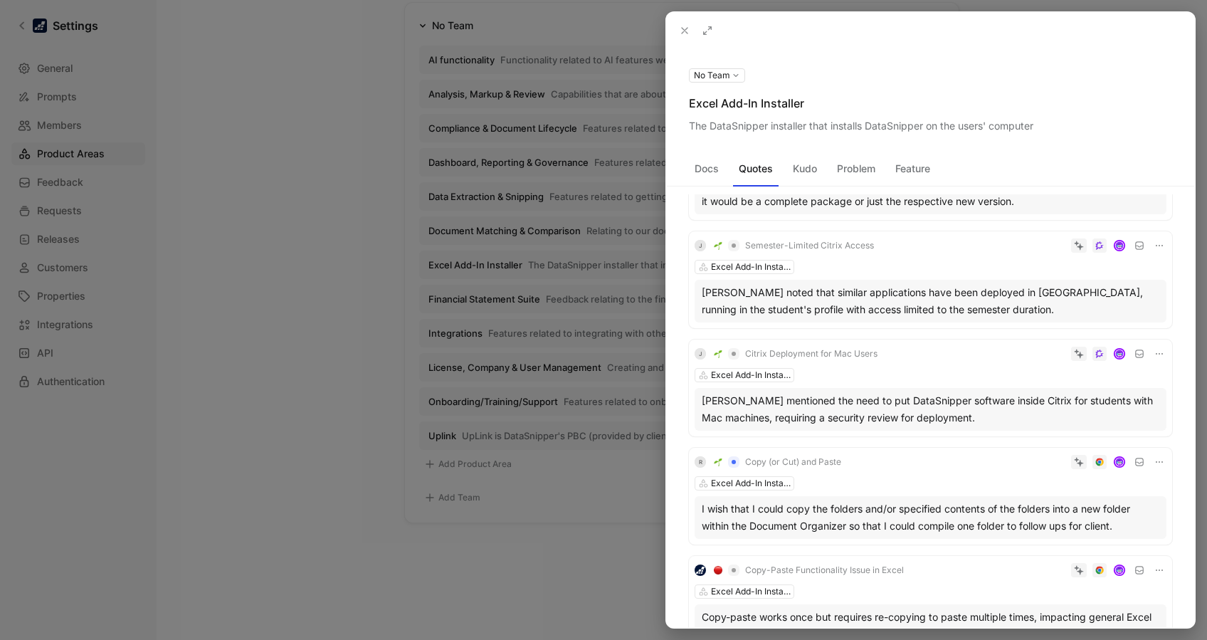
click at [309, 267] on div at bounding box center [603, 320] width 1207 height 640
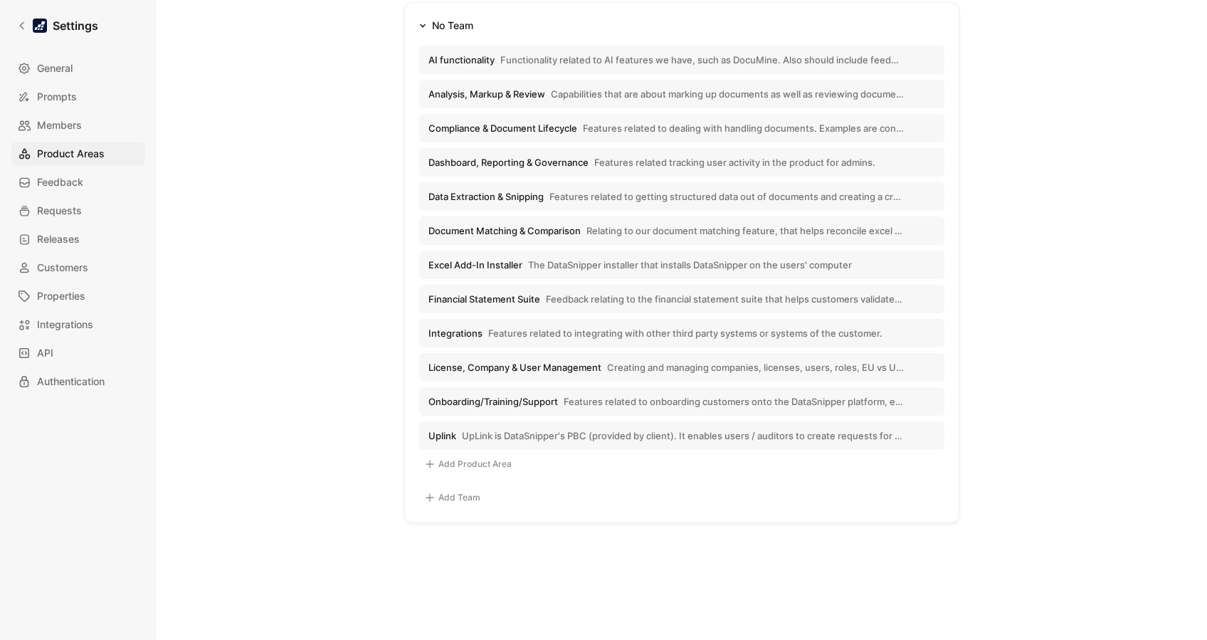
click at [616, 226] on span "Relating to our document matching feature, that helps reconcile excel data with…" at bounding box center [744, 230] width 317 height 13
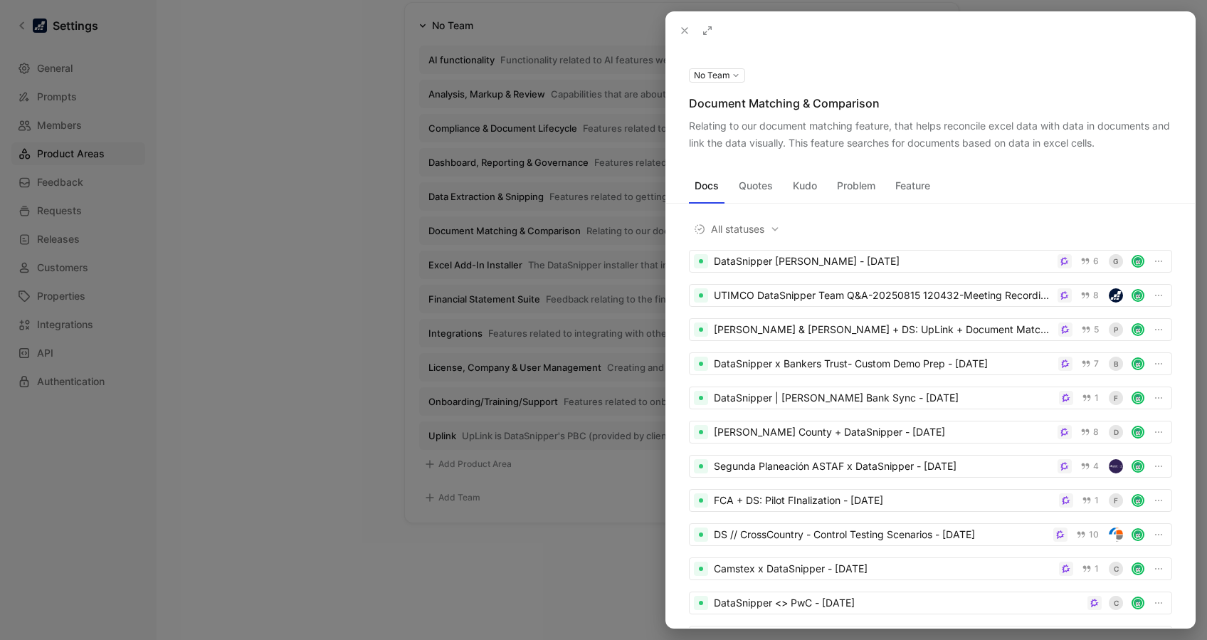
click at [400, 277] on div at bounding box center [603, 320] width 1207 height 640
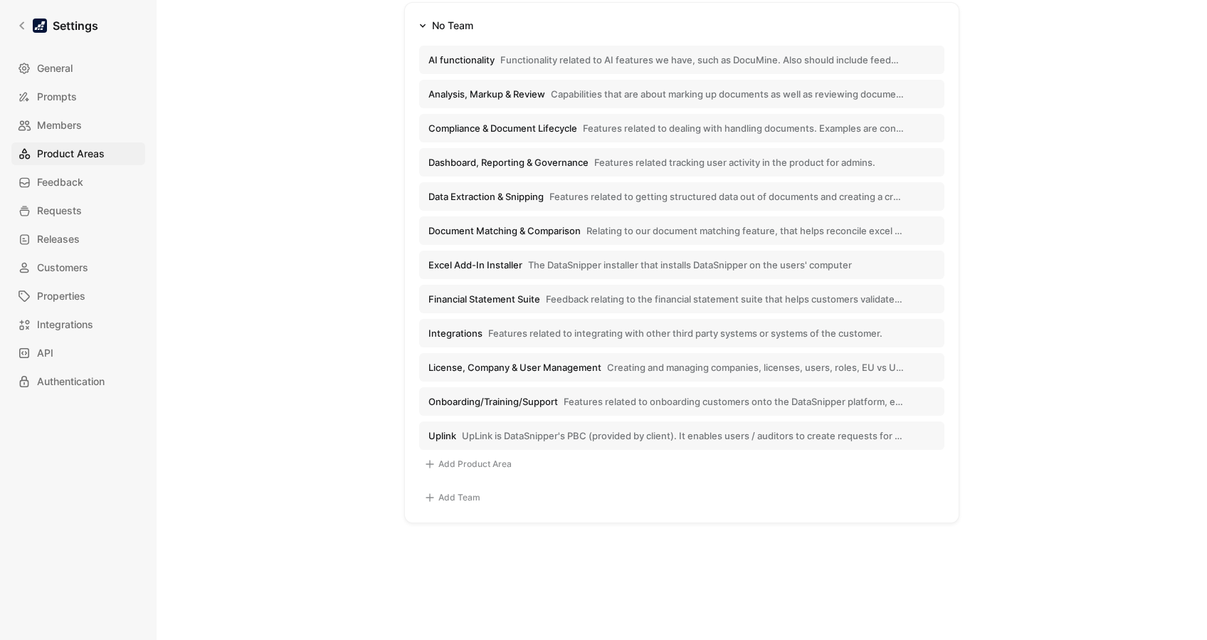
click at [603, 220] on button "Document Matching & Comparison Relating to our document matching feature, that …" at bounding box center [681, 230] width 525 height 28
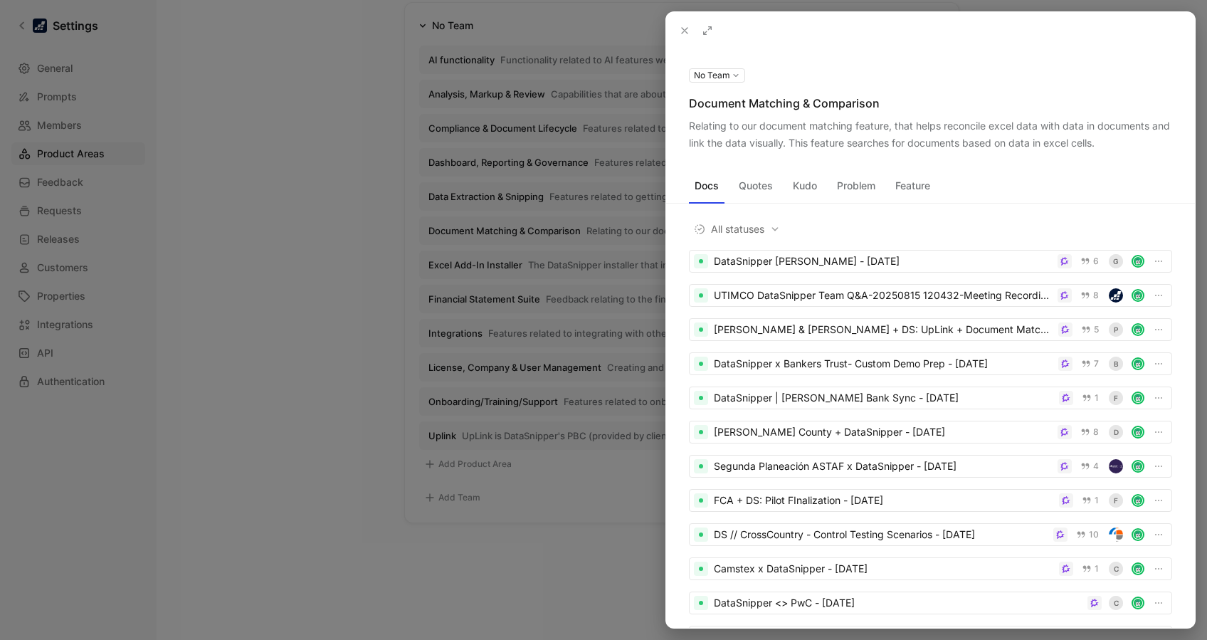
click at [375, 196] on div at bounding box center [603, 320] width 1207 height 640
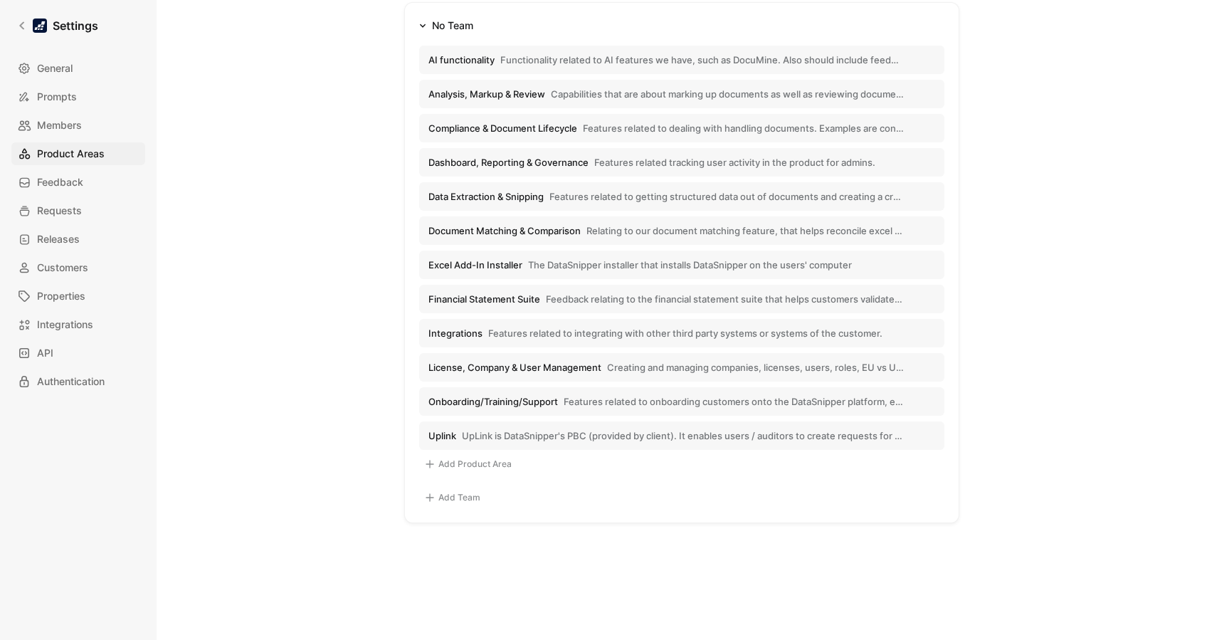
click at [609, 194] on span "Features related to getting structured data out of documents and creating a cro…" at bounding box center [726, 196] width 354 height 13
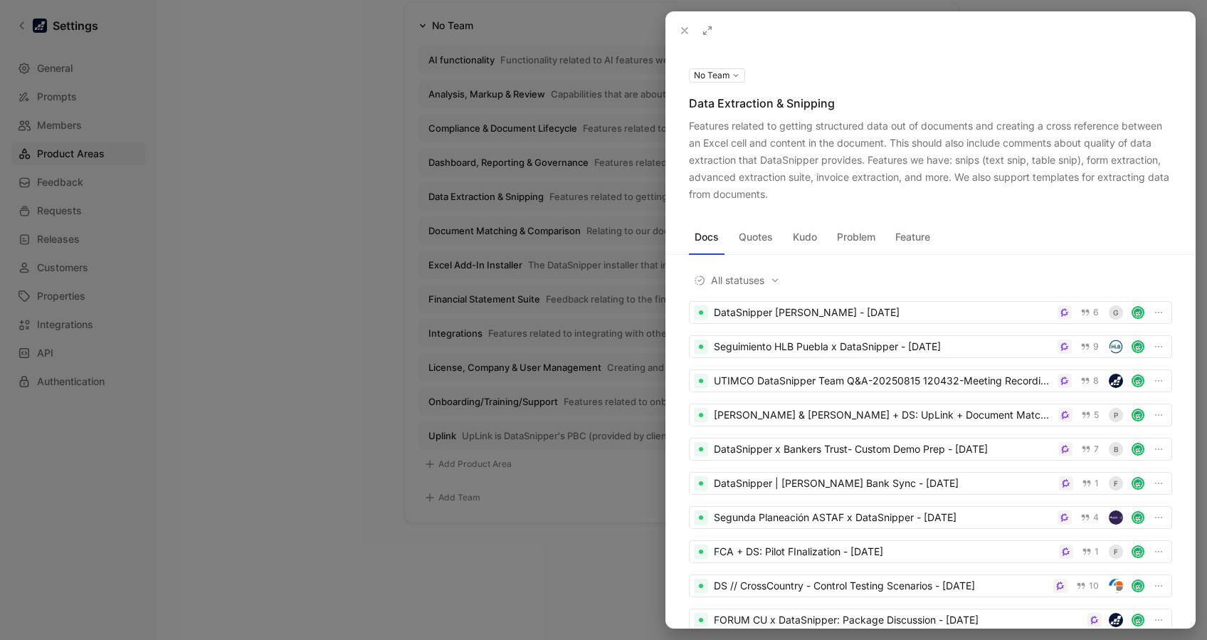
click at [283, 211] on div at bounding box center [603, 320] width 1207 height 640
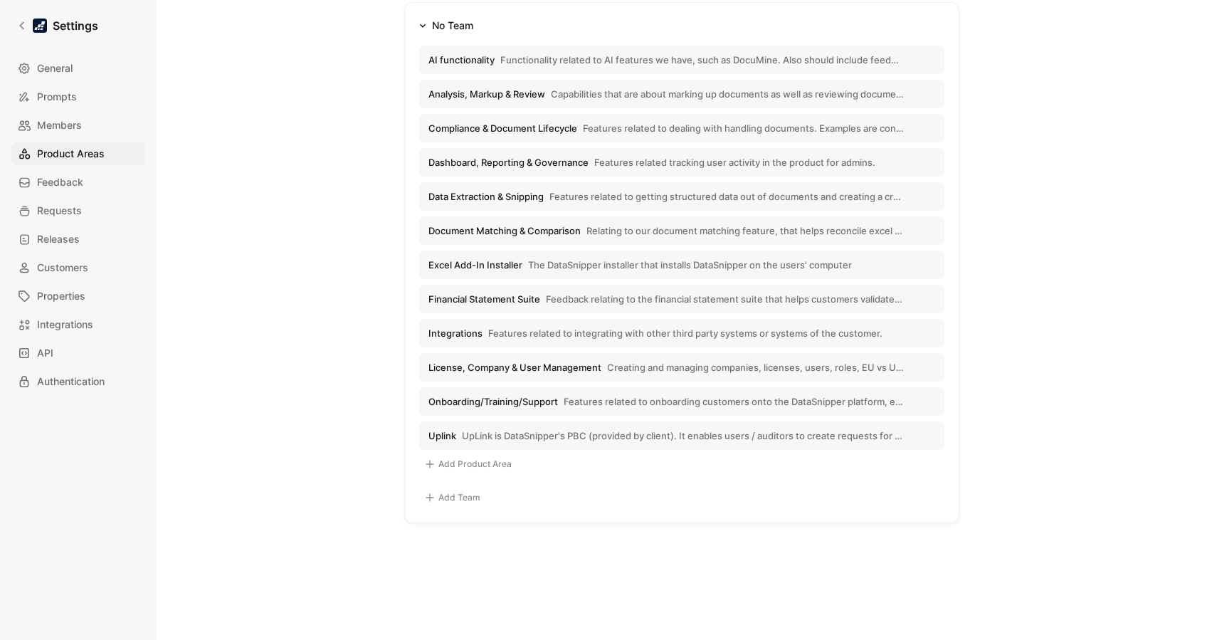
click at [530, 158] on span "Dashboard, Reporting & Governance" at bounding box center [508, 162] width 160 height 13
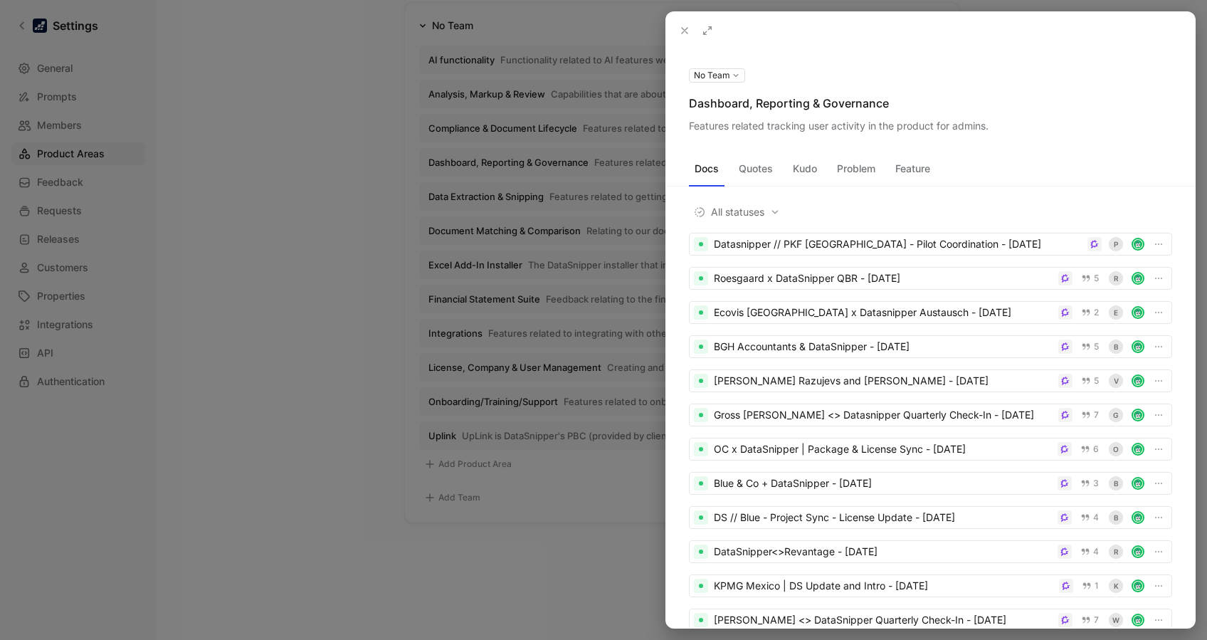
click at [344, 230] on div at bounding box center [603, 320] width 1207 height 640
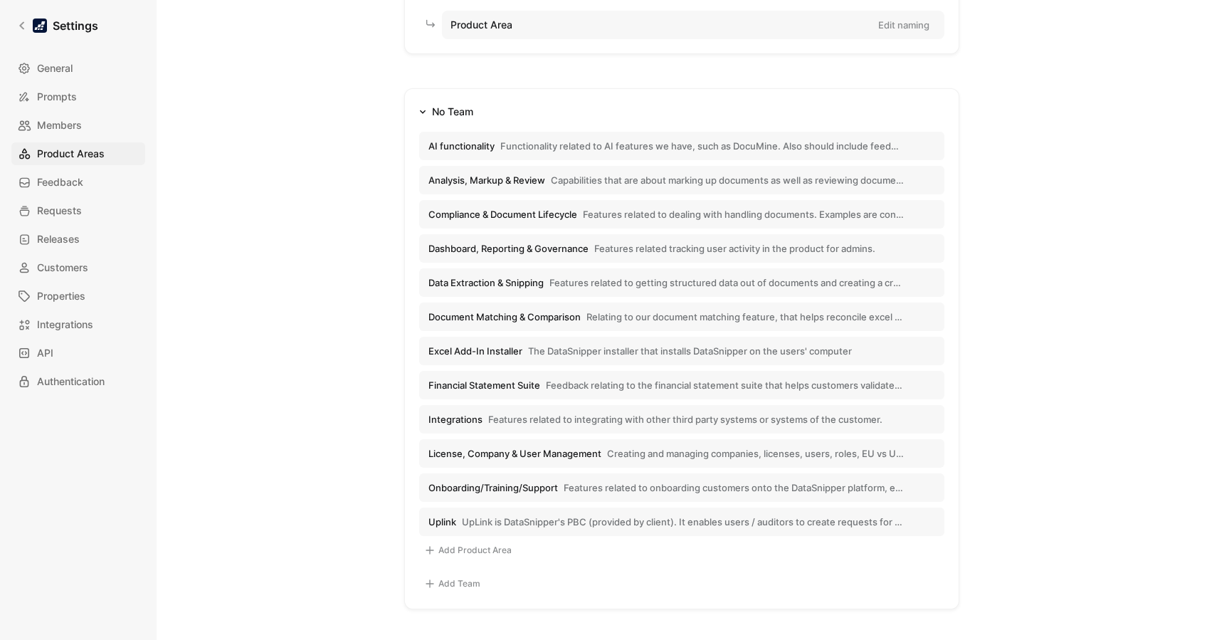
scroll to position [157, 0]
click at [570, 176] on span "Capabilities that are about marking up documents as well as reviewing documents…" at bounding box center [727, 182] width 353 height 13
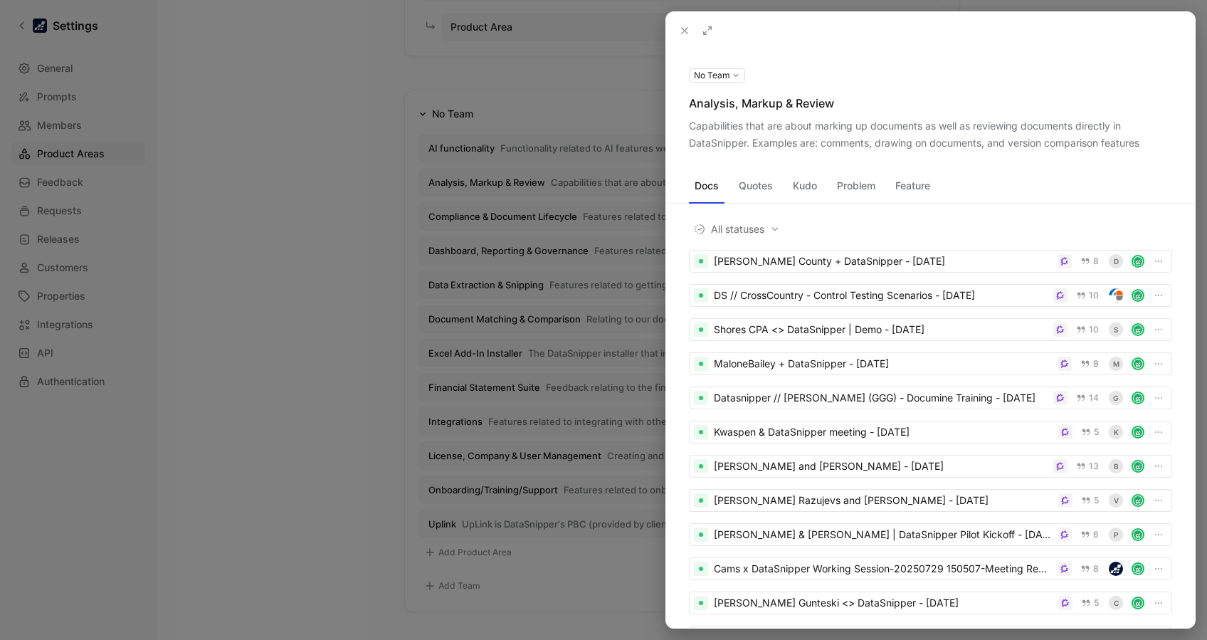
click at [297, 226] on div at bounding box center [603, 320] width 1207 height 640
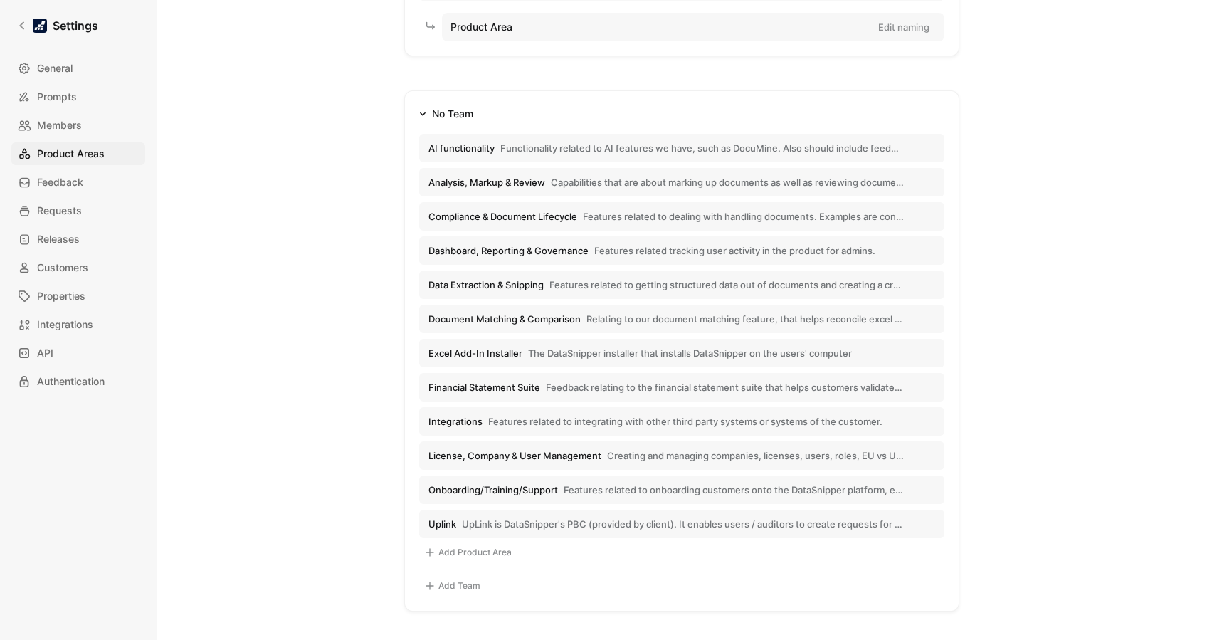
click at [612, 142] on span "Functionality related to AI features we have, such as DocuMine. Also should inc…" at bounding box center [701, 148] width 403 height 13
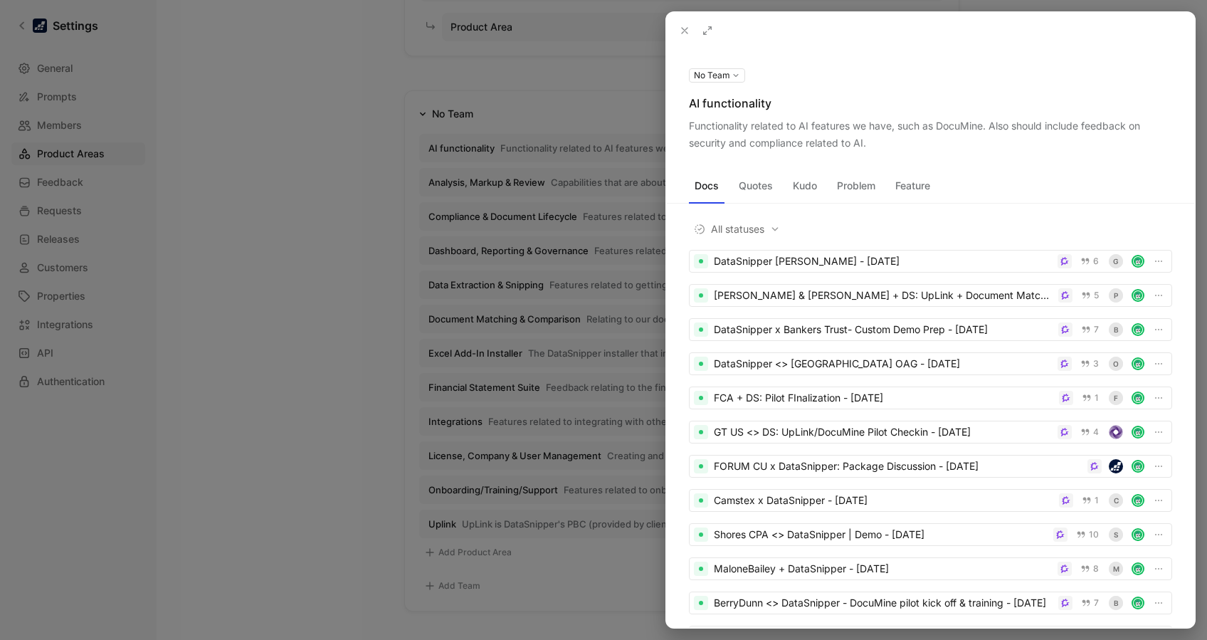
click at [760, 188] on button "Quotes" at bounding box center [756, 185] width 46 height 23
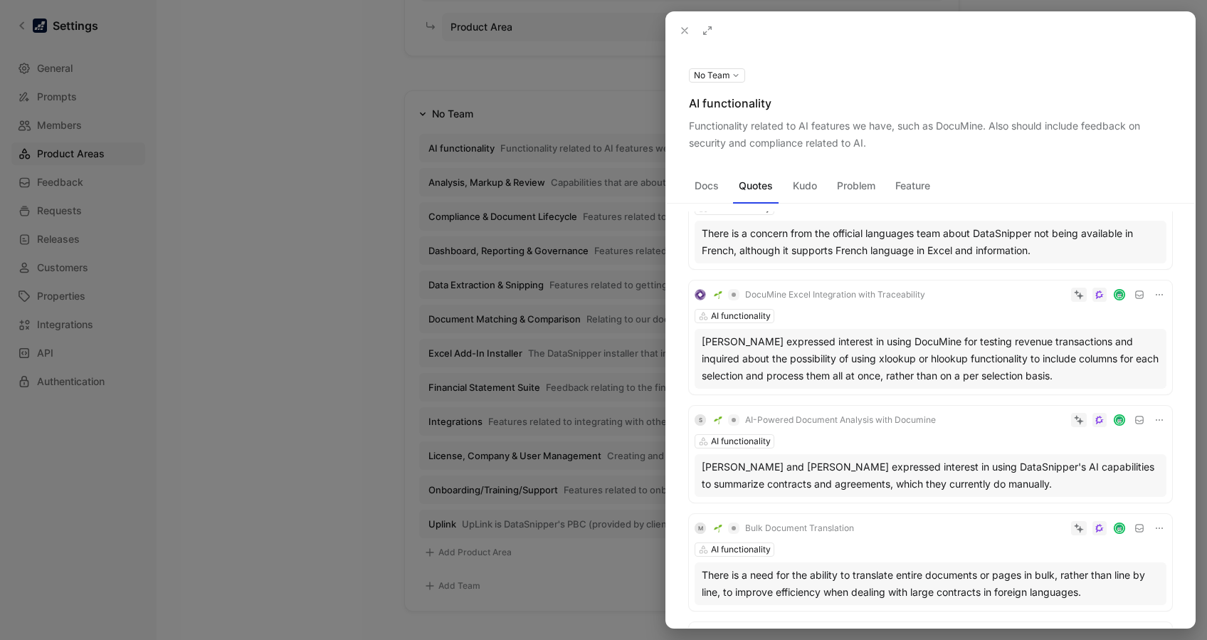
scroll to position [978, 0]
click at [277, 171] on div at bounding box center [603, 320] width 1207 height 640
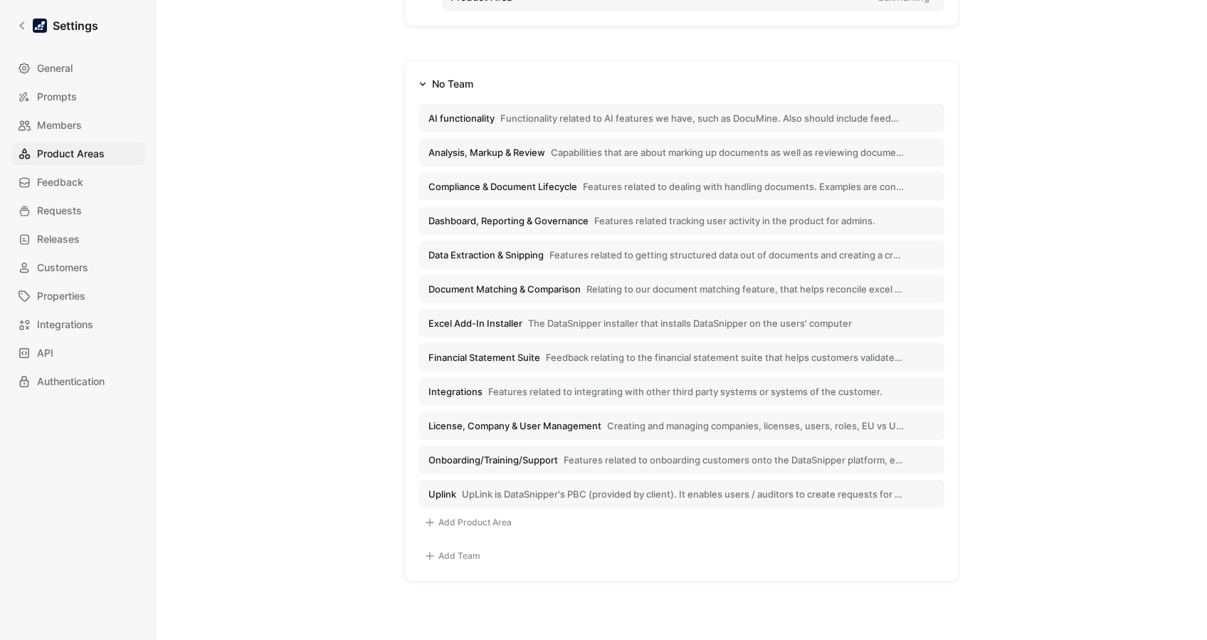
scroll to position [186, 0]
click at [258, 194] on div "Product hierarchy Team Edit naming Product Area Edit naming No Team AI function…" at bounding box center [681, 241] width 1005 height 682
